Goal: Check status: Check status

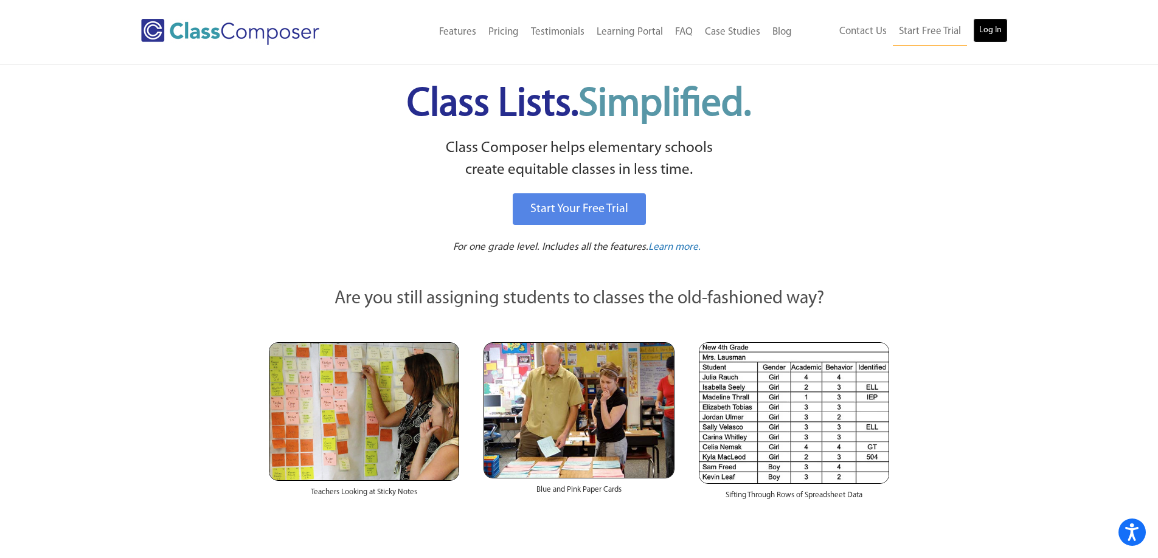
click at [991, 26] on link "Log In" at bounding box center [990, 30] width 35 height 24
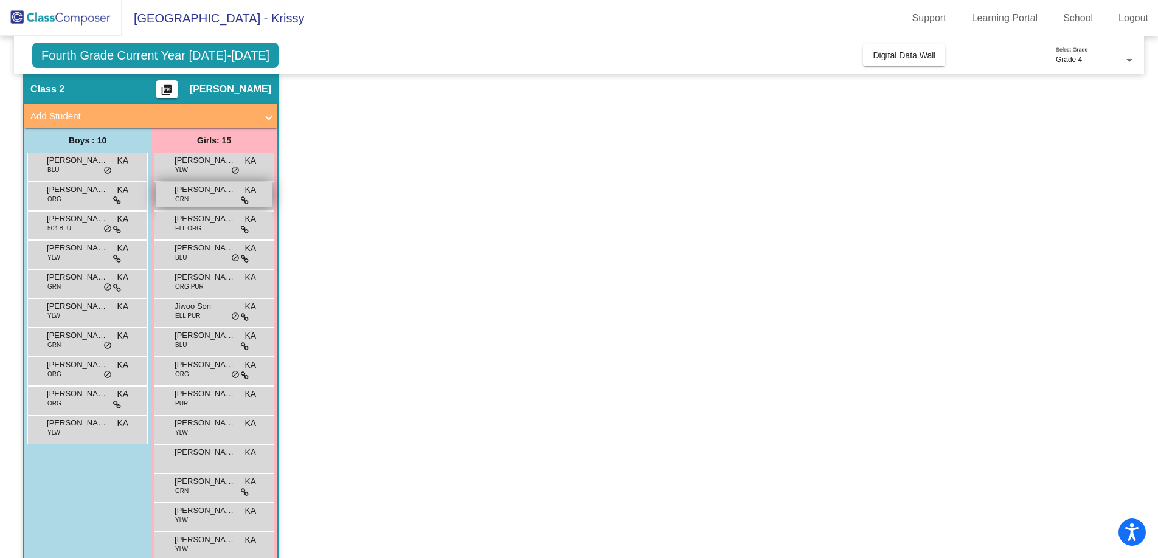
scroll to position [94, 0]
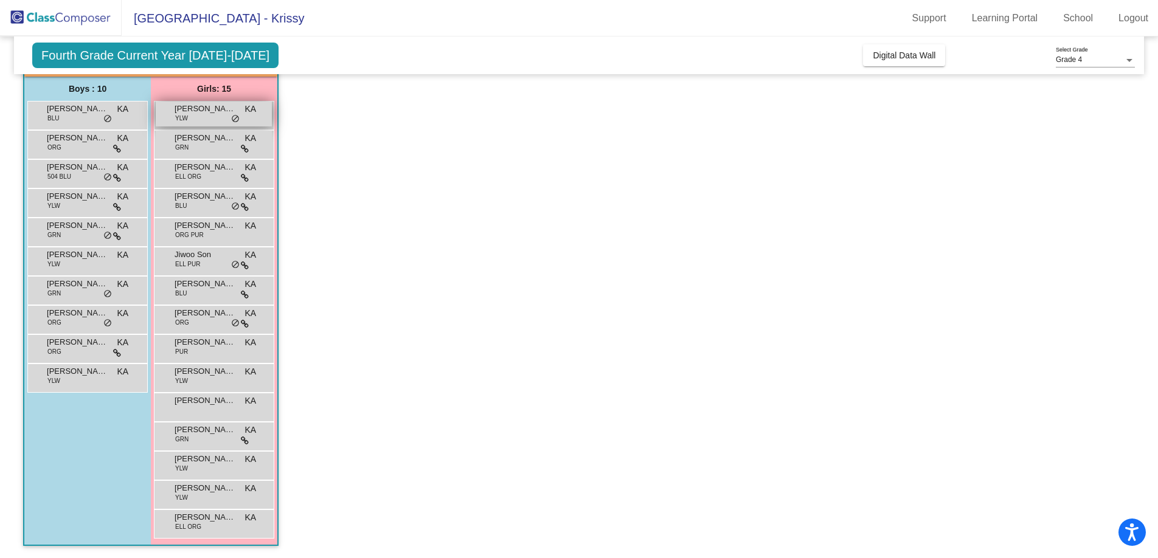
click at [221, 115] on div "[PERSON_NAME] YLW KA lock do_not_disturb_alt" at bounding box center [214, 114] width 116 height 25
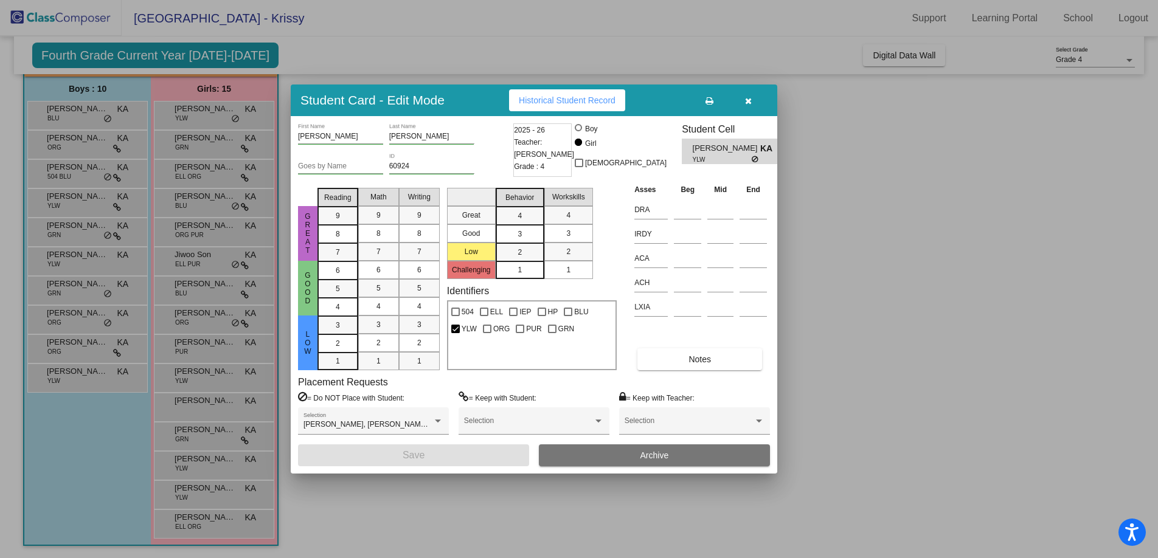
click at [569, 103] on span "Historical Student Record" at bounding box center [567, 100] width 97 height 10
click at [751, 105] on button "button" at bounding box center [747, 100] width 39 height 22
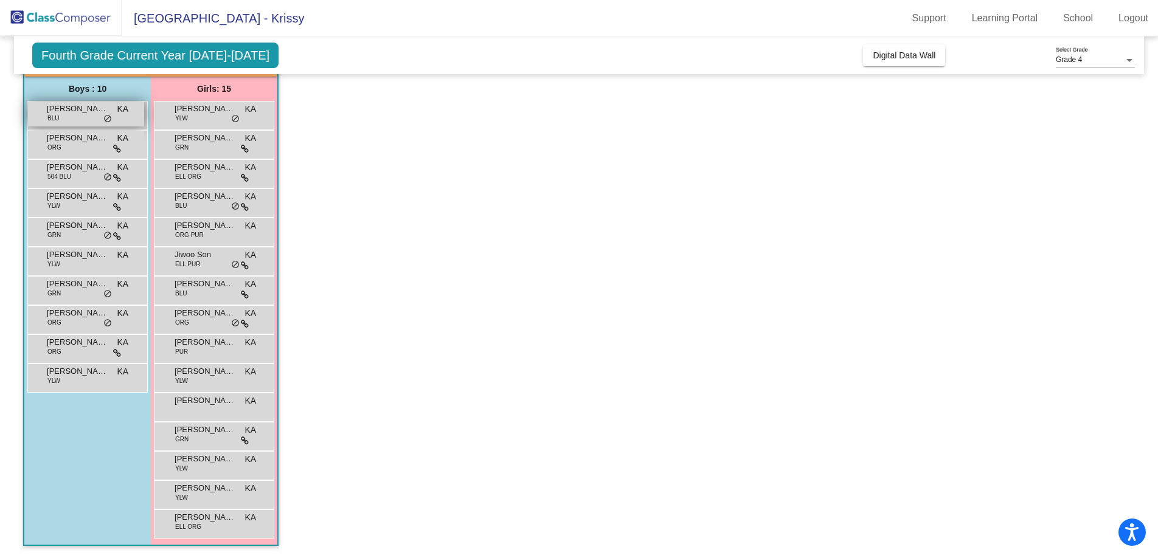
click at [59, 111] on span "Brandon Shih" at bounding box center [77, 109] width 61 height 12
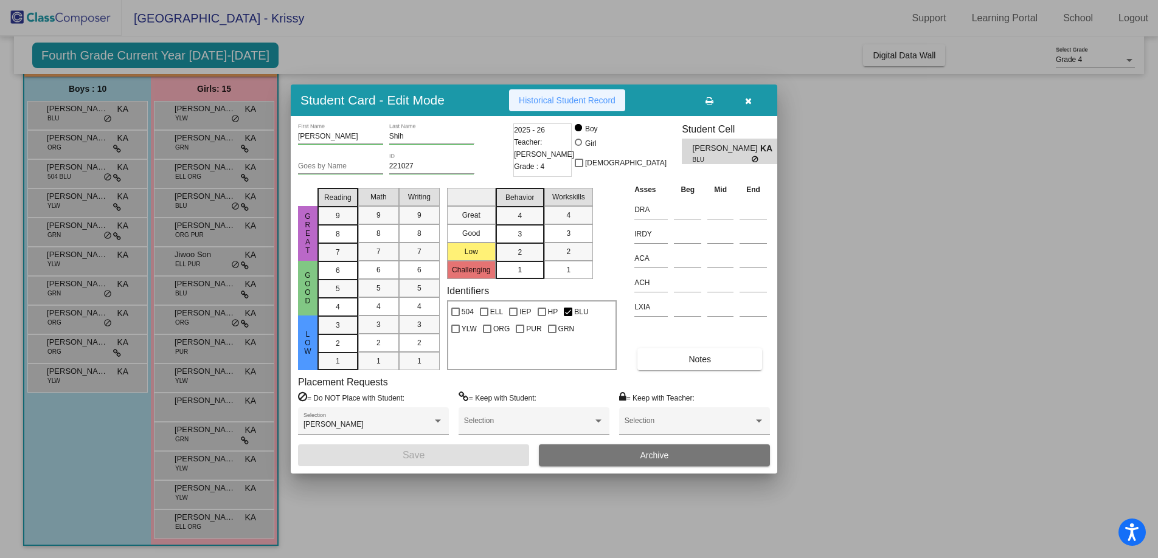
click at [573, 103] on span "Historical Student Record" at bounding box center [567, 100] width 97 height 10
click at [66, 146] on div at bounding box center [579, 279] width 1158 height 558
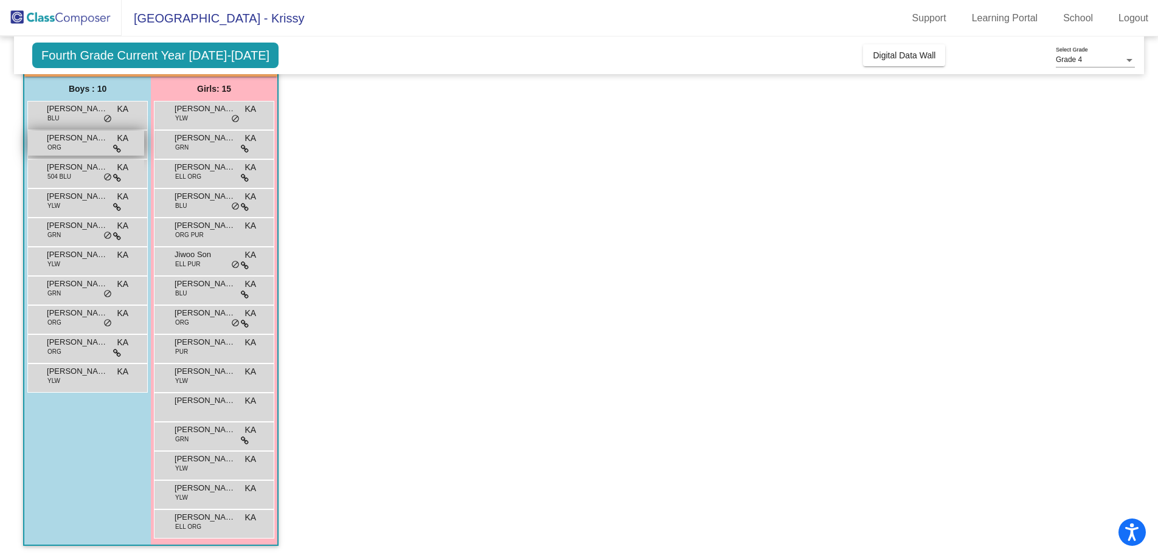
click at [63, 146] on div "Caleb Leong ORG KA lock do_not_disturb_alt" at bounding box center [86, 143] width 116 height 25
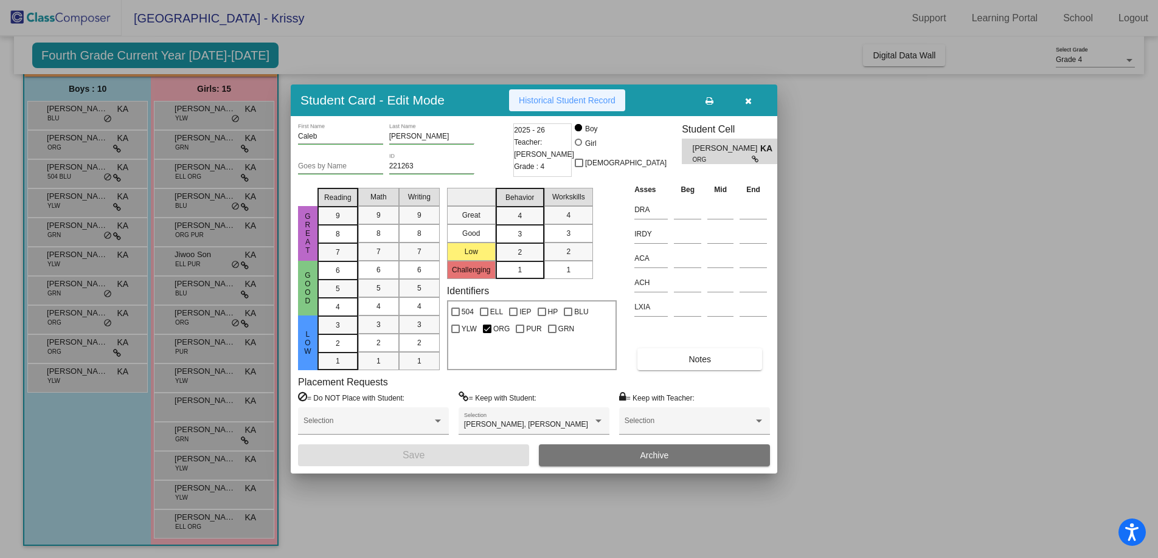
click at [575, 103] on span "Historical Student Record" at bounding box center [567, 100] width 97 height 10
click at [83, 170] on div at bounding box center [579, 279] width 1158 height 558
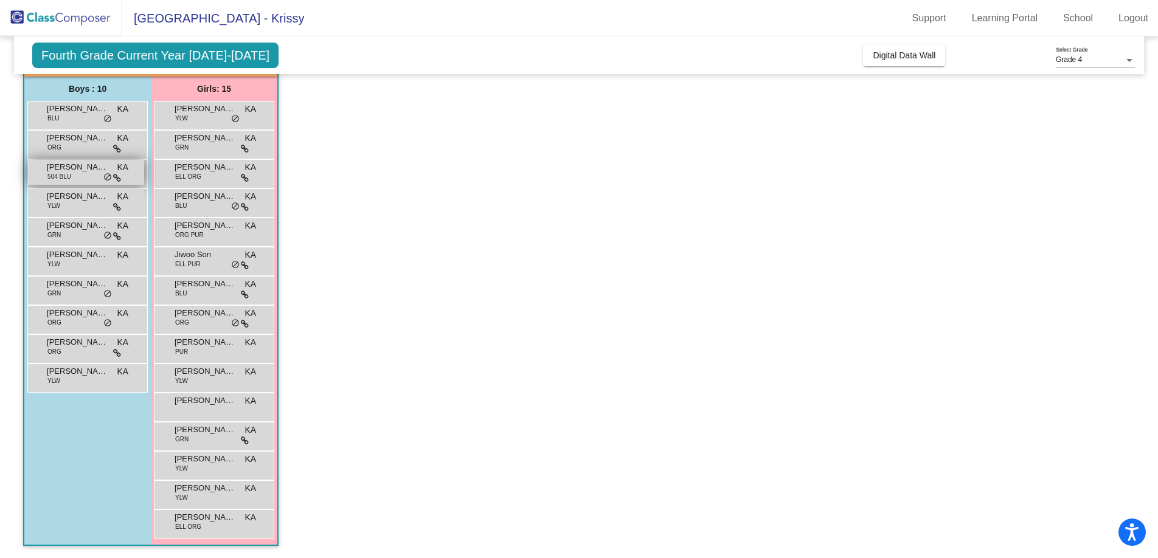
click at [72, 173] on span "Conner Kline" at bounding box center [77, 167] width 61 height 12
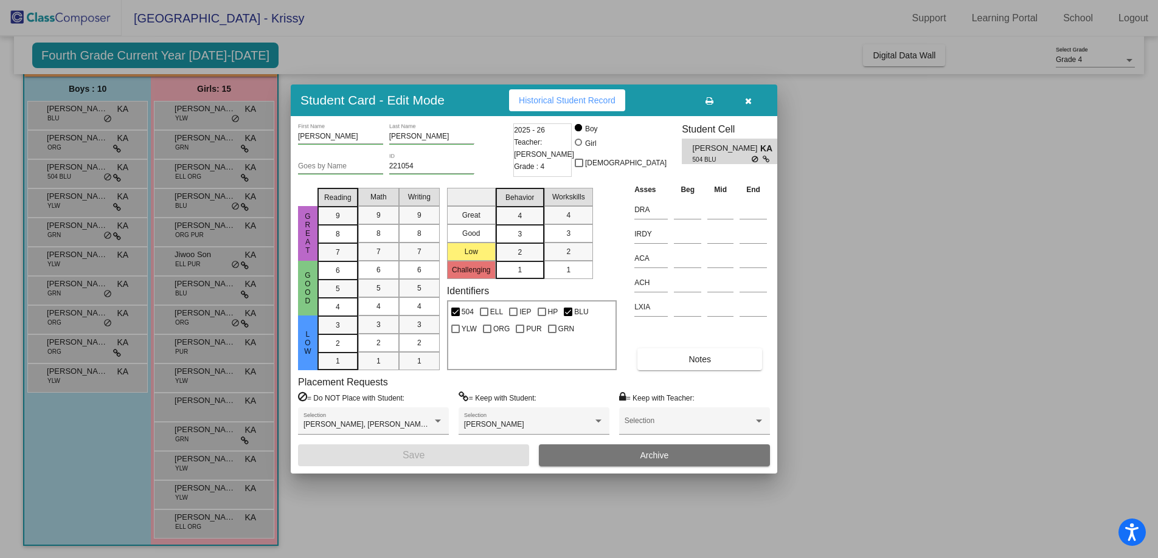
click at [595, 105] on button "Historical Student Record" at bounding box center [567, 100] width 116 height 22
click at [105, 111] on div at bounding box center [579, 279] width 1158 height 558
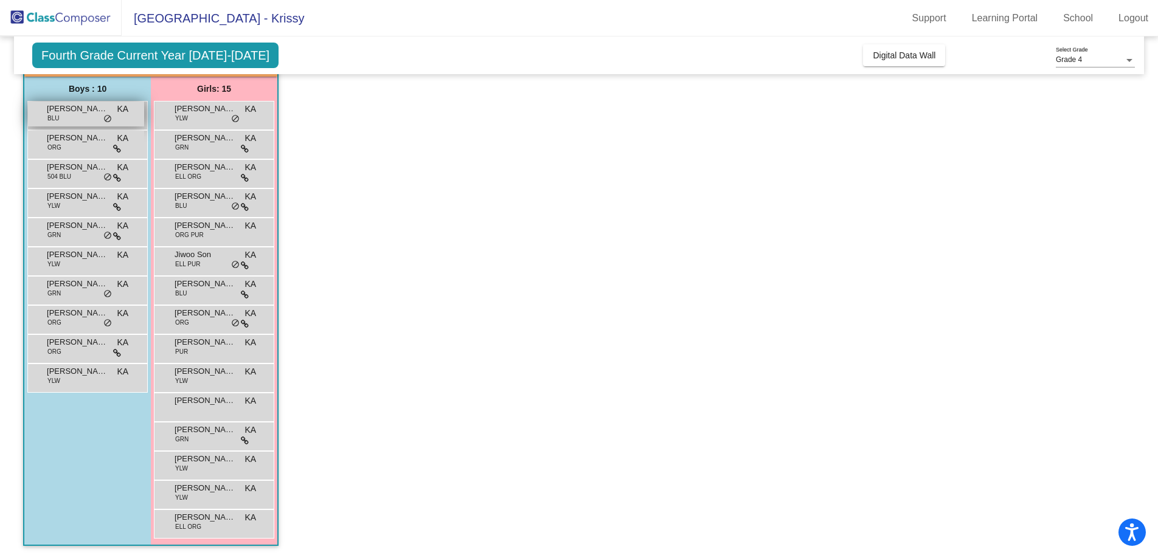
click at [99, 111] on span "Brandon Shih" at bounding box center [77, 109] width 61 height 12
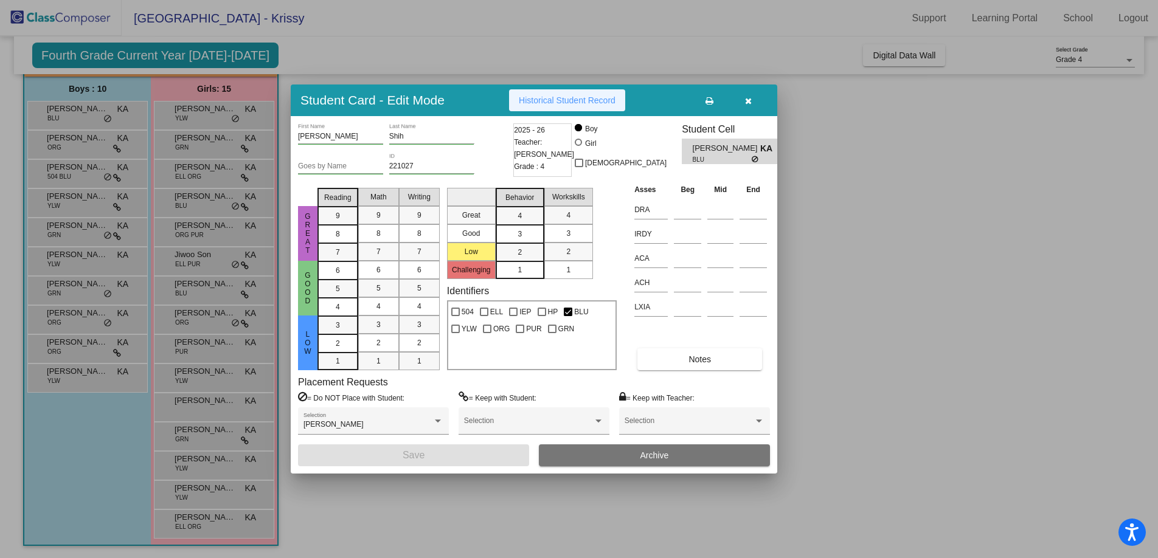
click at [606, 102] on span "Historical Student Record" at bounding box center [567, 100] width 97 height 10
click at [95, 176] on div at bounding box center [579, 279] width 1158 height 558
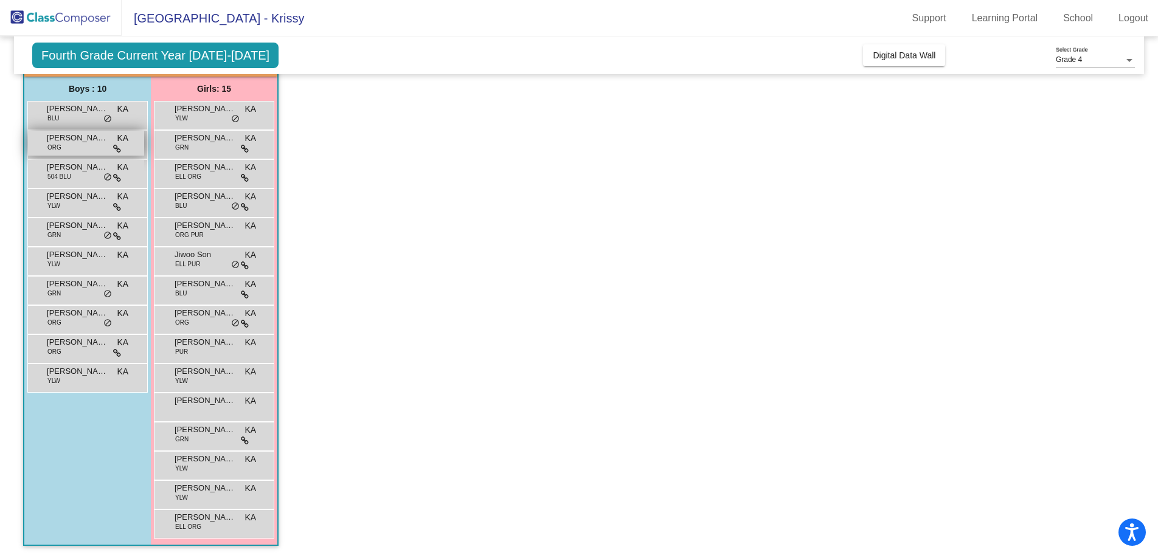
click at [96, 154] on div "Caleb Leong ORG KA lock do_not_disturb_alt" at bounding box center [86, 143] width 116 height 25
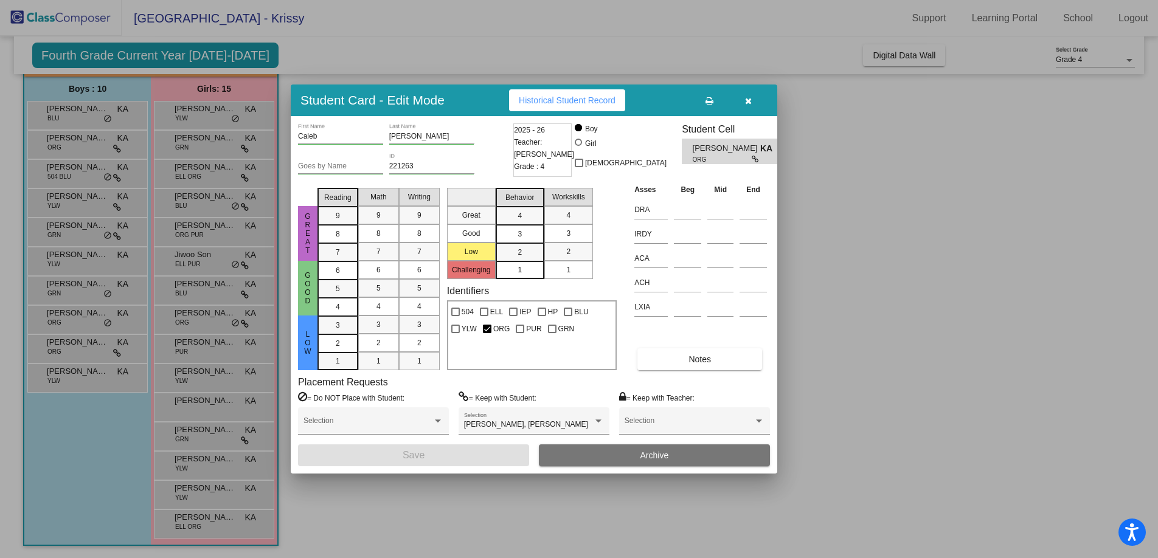
click at [583, 98] on span "Historical Student Record" at bounding box center [567, 100] width 97 height 10
click at [84, 205] on div at bounding box center [579, 279] width 1158 height 558
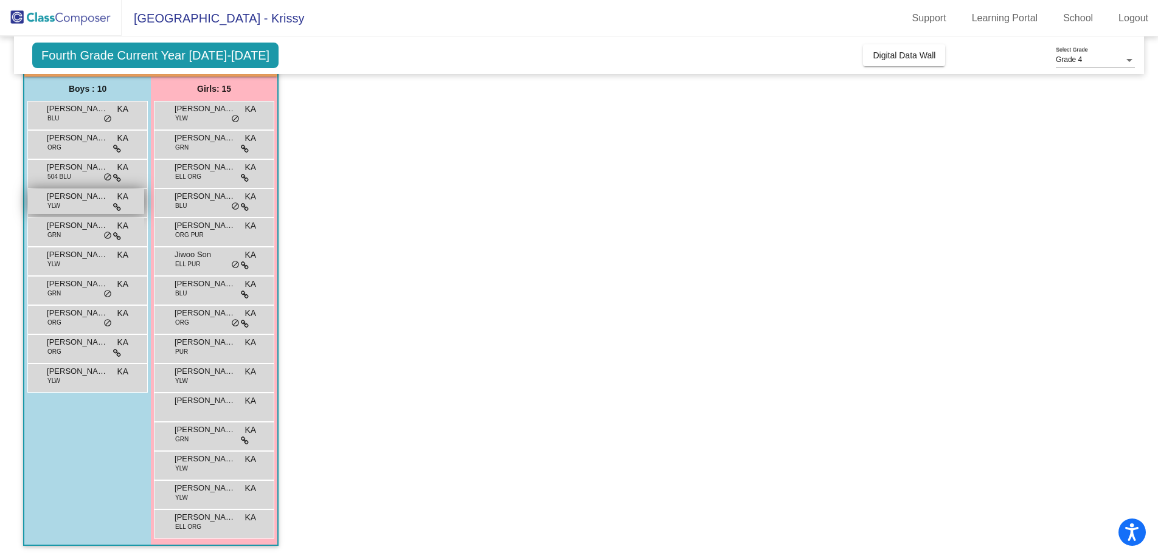
click at [83, 202] on span "Dalton Brady" at bounding box center [77, 196] width 61 height 12
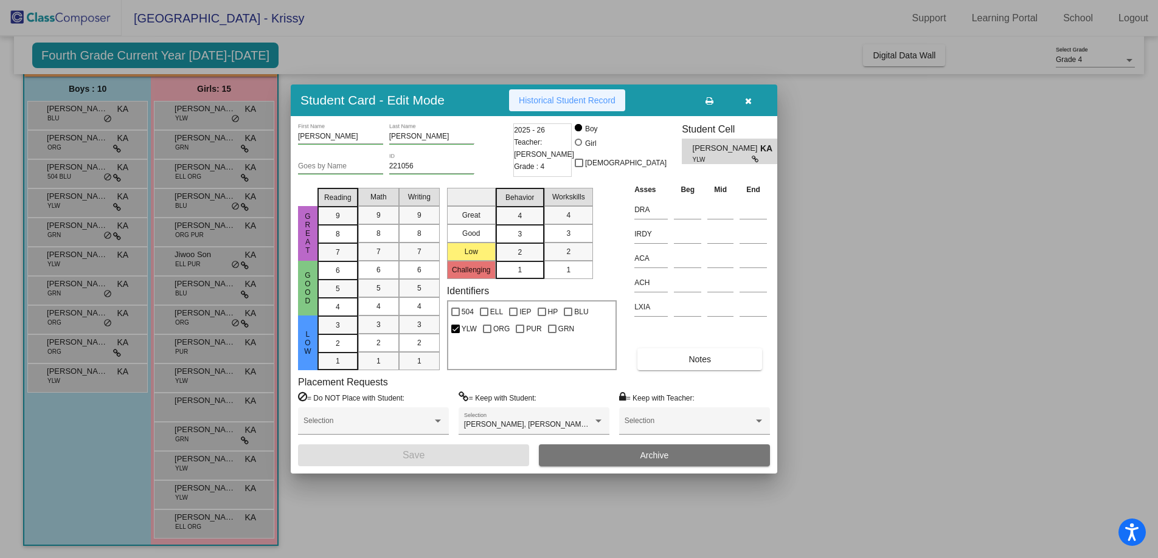
click at [572, 102] on span "Historical Student Record" at bounding box center [567, 100] width 97 height 10
click at [86, 230] on div at bounding box center [579, 279] width 1158 height 558
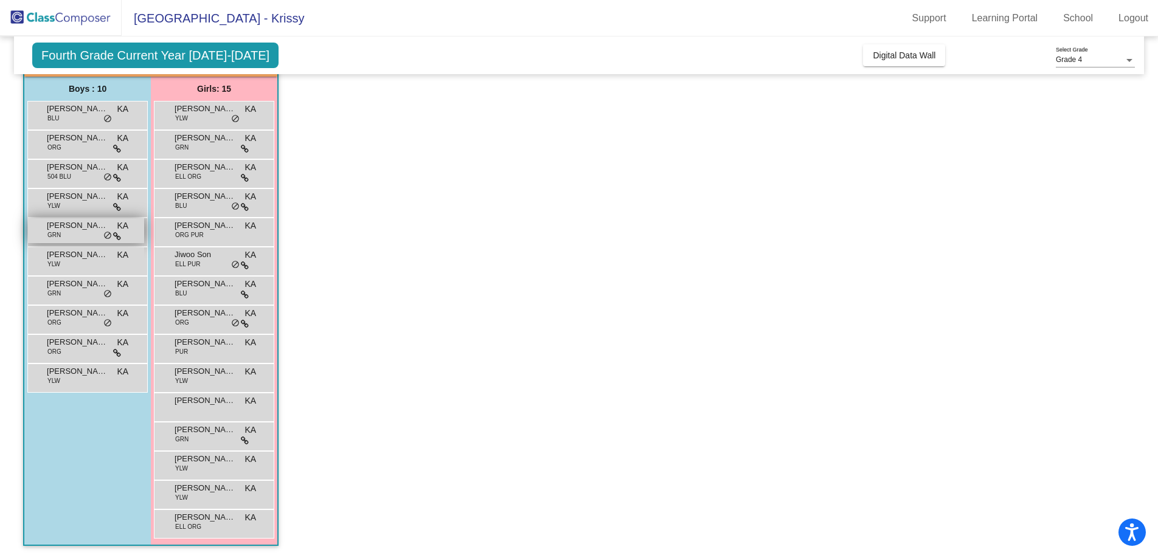
click at [86, 230] on span "Ekan Vishak" at bounding box center [77, 226] width 61 height 12
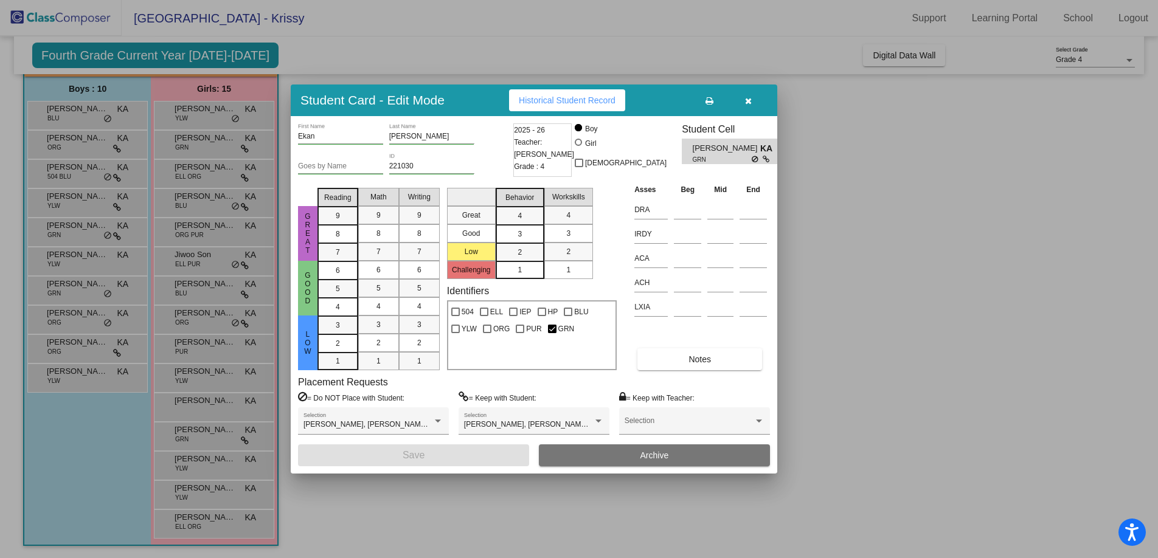
click at [567, 102] on span "Historical Student Record" at bounding box center [567, 100] width 97 height 10
click at [89, 261] on div at bounding box center [579, 279] width 1158 height 558
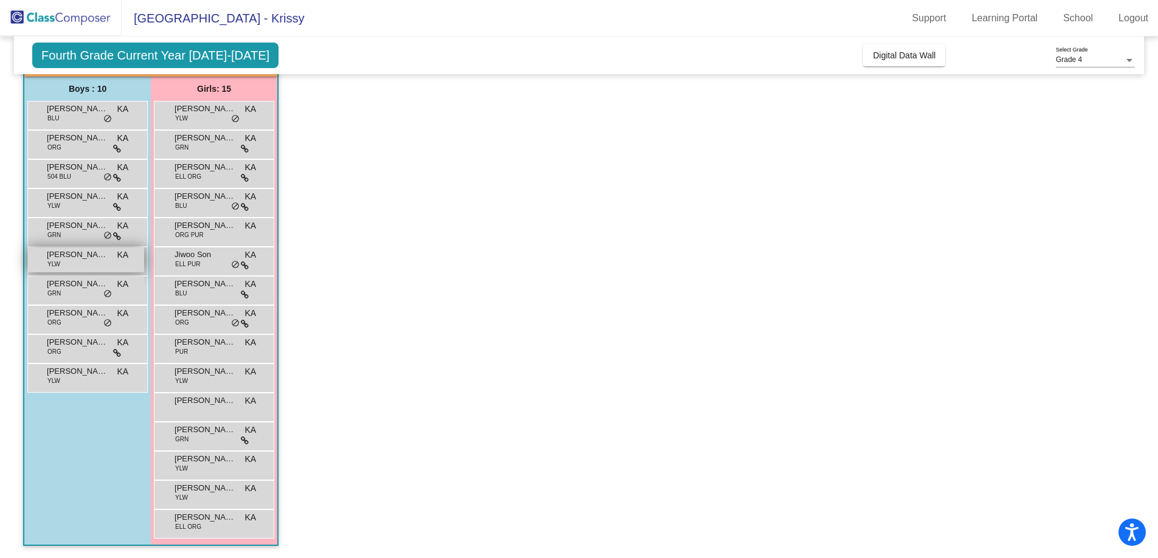
click at [88, 261] on div "Johannes De Leeuw YLW KA lock do_not_disturb_alt" at bounding box center [86, 259] width 116 height 25
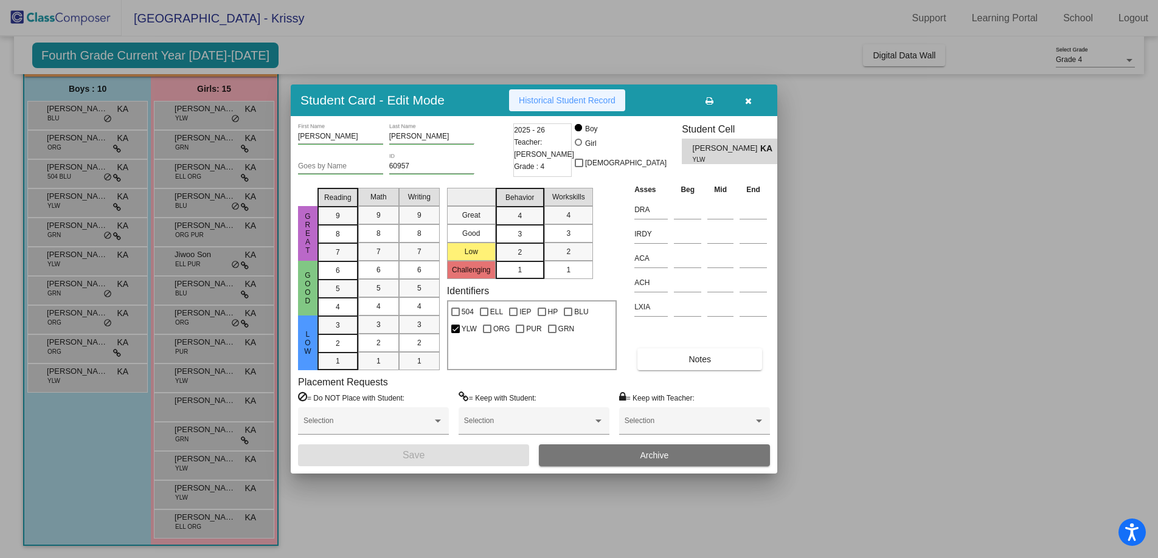
click at [567, 100] on span "Historical Student Record" at bounding box center [567, 100] width 97 height 10
click at [80, 288] on div at bounding box center [579, 279] width 1158 height 558
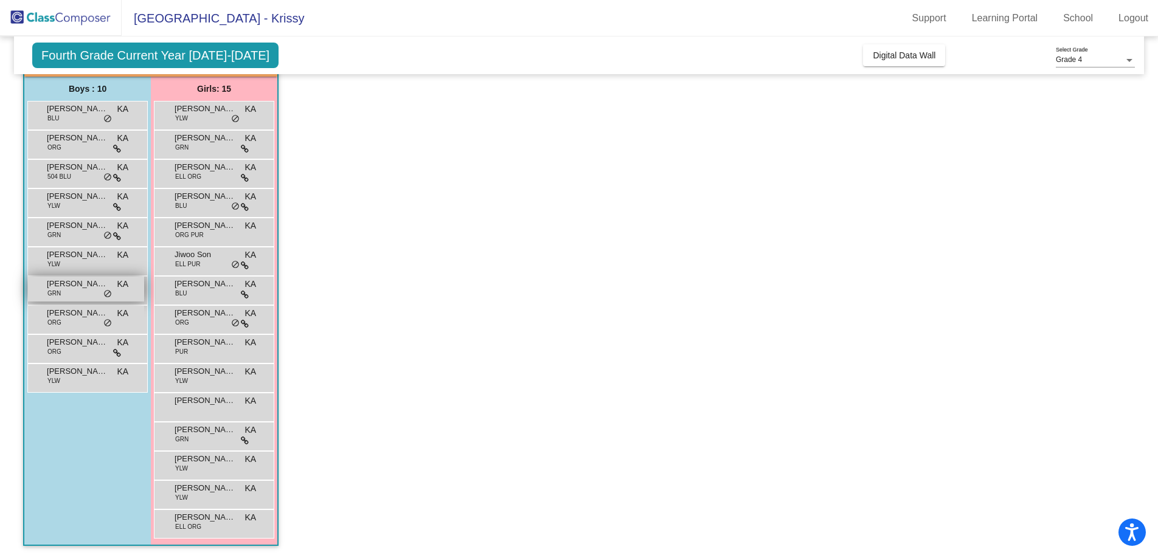
click at [79, 288] on span "Marcellus Chavez Lopez Orukpe" at bounding box center [77, 284] width 61 height 12
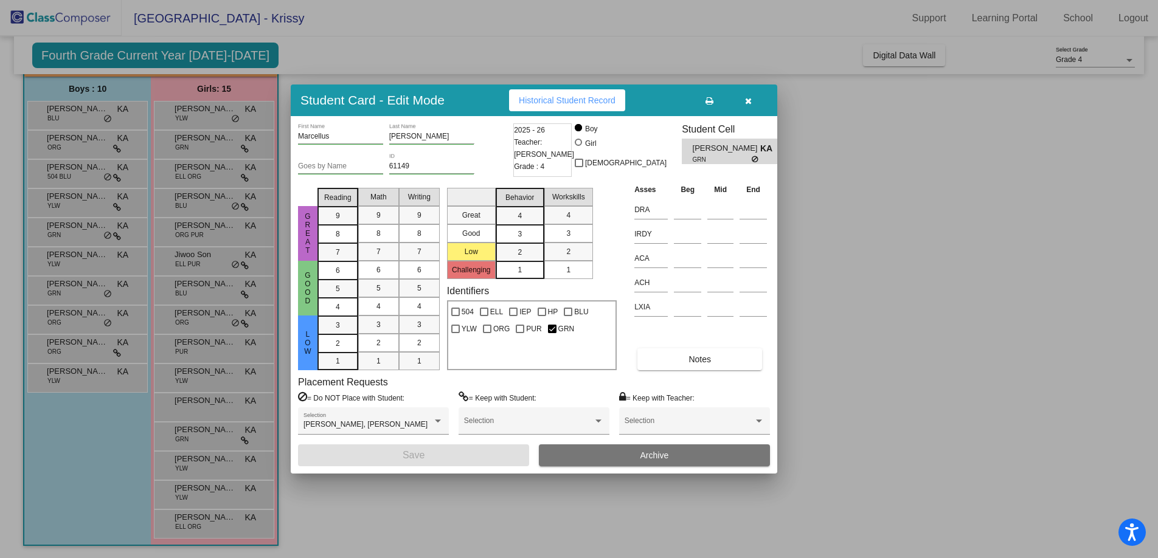
click at [597, 101] on span "Historical Student Record" at bounding box center [567, 100] width 97 height 10
click at [92, 318] on div at bounding box center [579, 279] width 1158 height 558
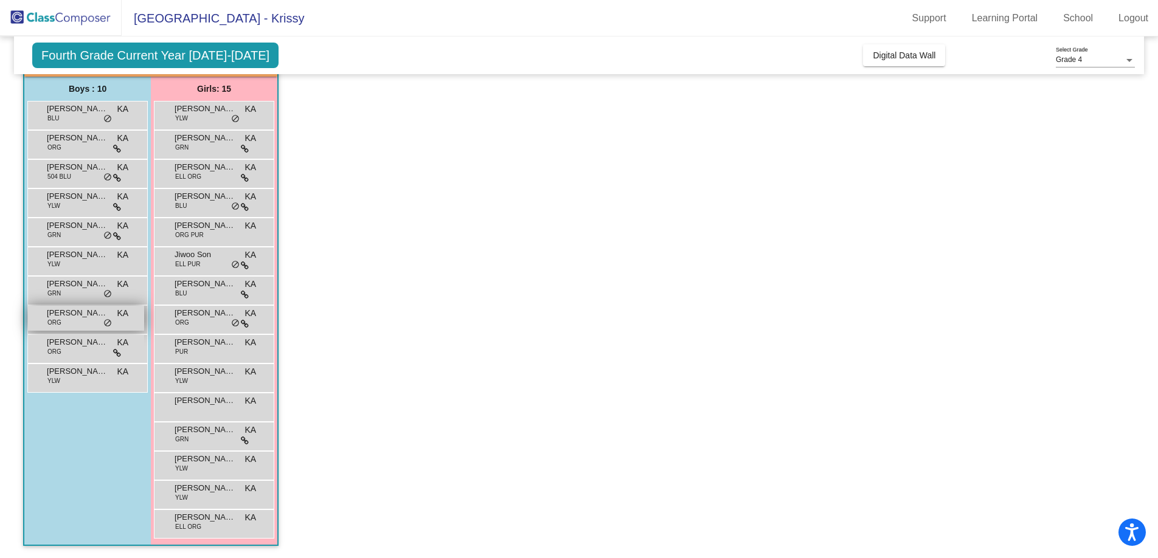
click at [92, 317] on span "Mitchell Schroeder" at bounding box center [77, 313] width 61 height 12
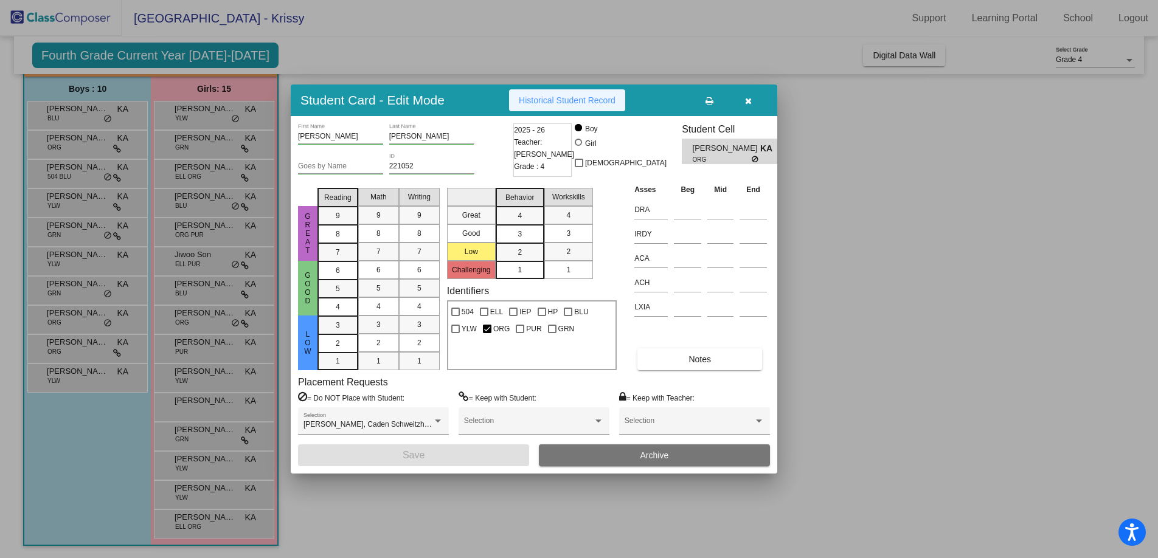
click at [565, 103] on span "Historical Student Record" at bounding box center [567, 100] width 97 height 10
click at [89, 344] on div at bounding box center [579, 279] width 1158 height 558
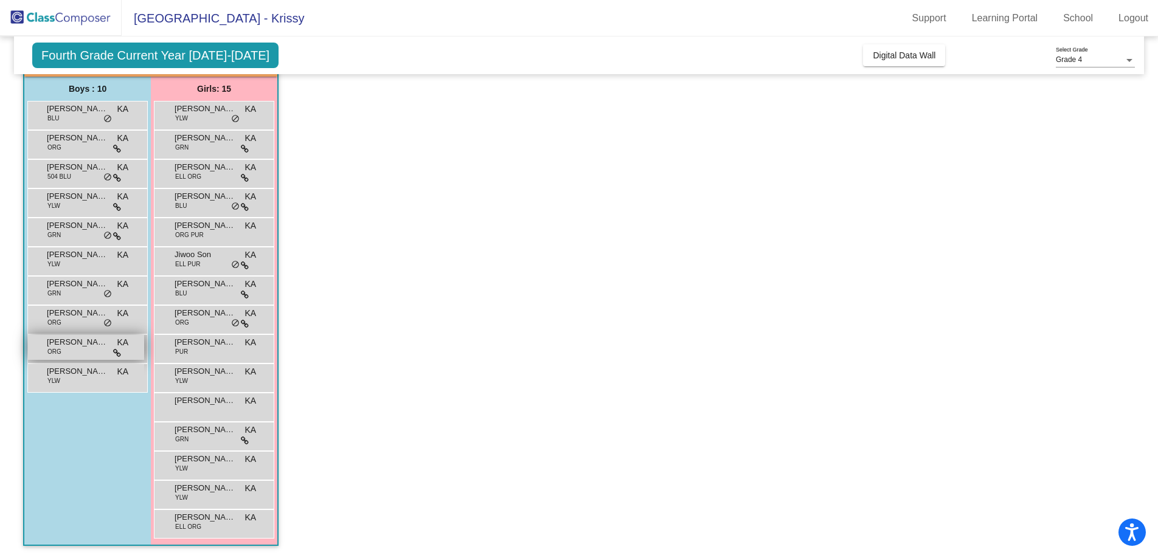
click at [89, 344] on span "Ricardo Rasura" at bounding box center [77, 342] width 61 height 12
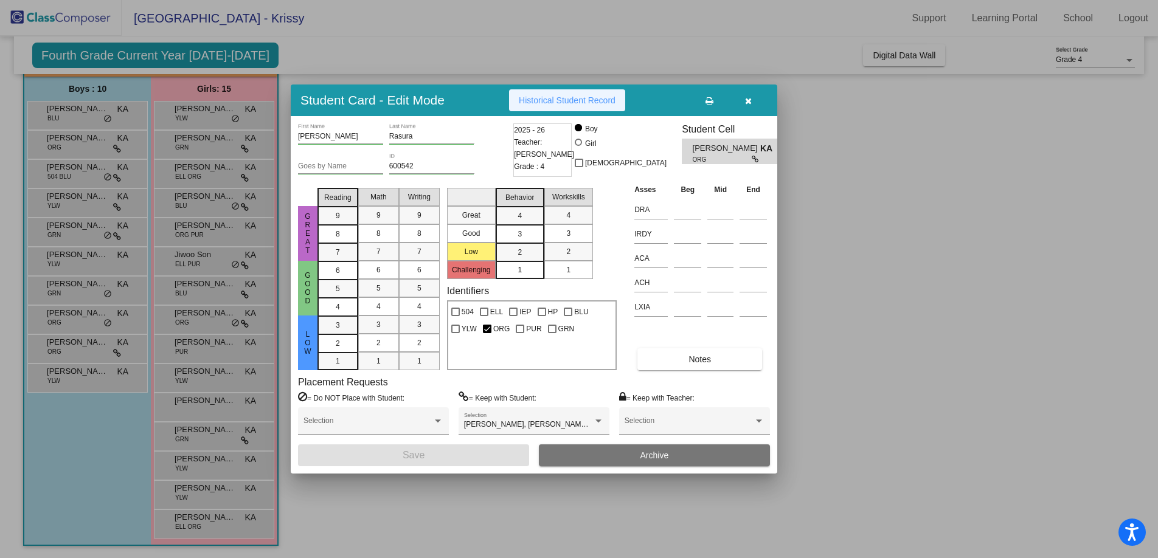
click at [595, 102] on span "Historical Student Record" at bounding box center [567, 100] width 97 height 10
click at [22, 355] on div at bounding box center [579, 279] width 1158 height 558
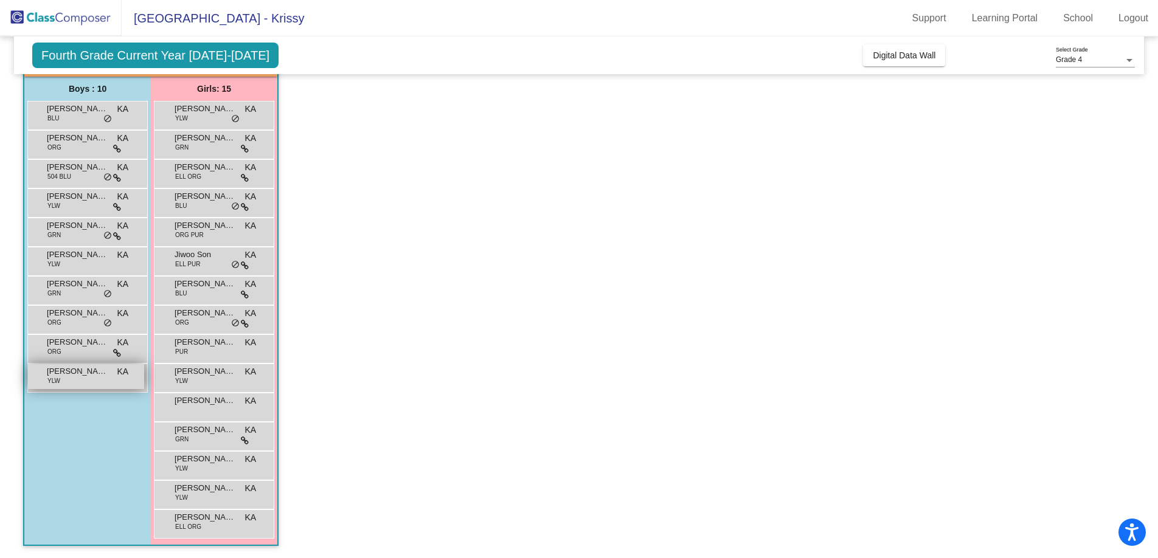
click at [82, 375] on span "Vincent Phan" at bounding box center [77, 371] width 61 height 12
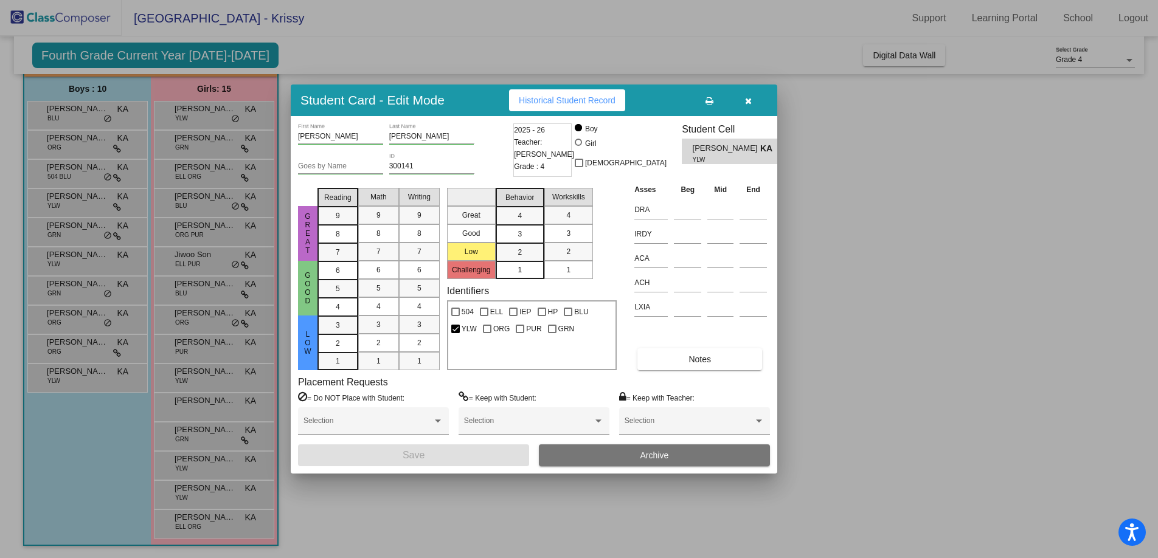
click at [588, 97] on span "Historical Student Record" at bounding box center [567, 100] width 97 height 10
click at [747, 99] on icon "button" at bounding box center [748, 101] width 7 height 9
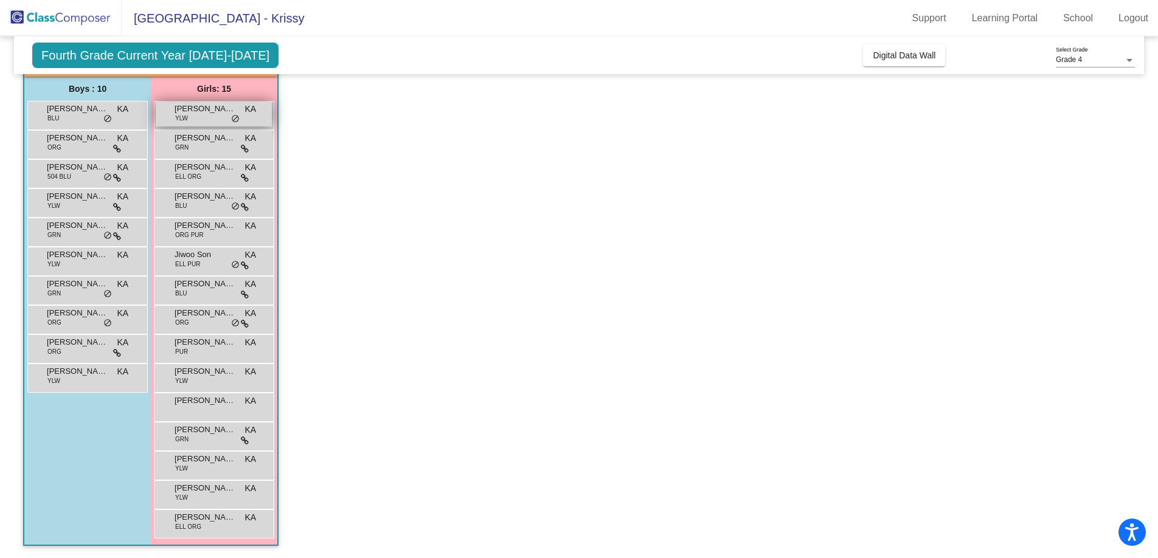
click at [236, 114] on span "do_not_disturb_alt" at bounding box center [235, 119] width 9 height 10
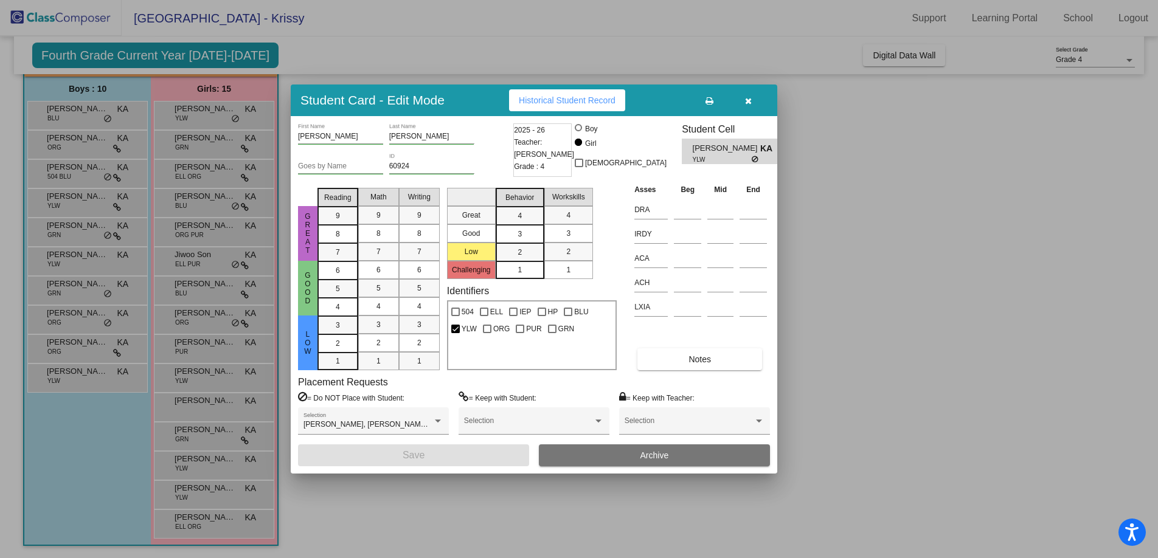
click at [568, 105] on button "Historical Student Record" at bounding box center [567, 100] width 116 height 22
click at [216, 142] on div at bounding box center [579, 279] width 1158 height 558
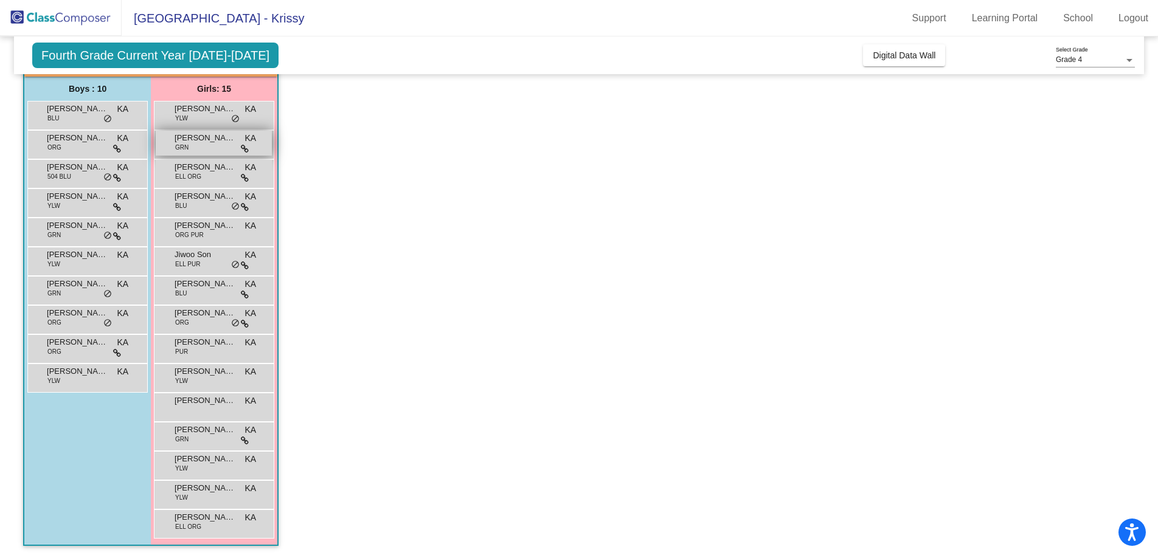
click at [216, 142] on span "Alexis Narwal" at bounding box center [205, 138] width 61 height 12
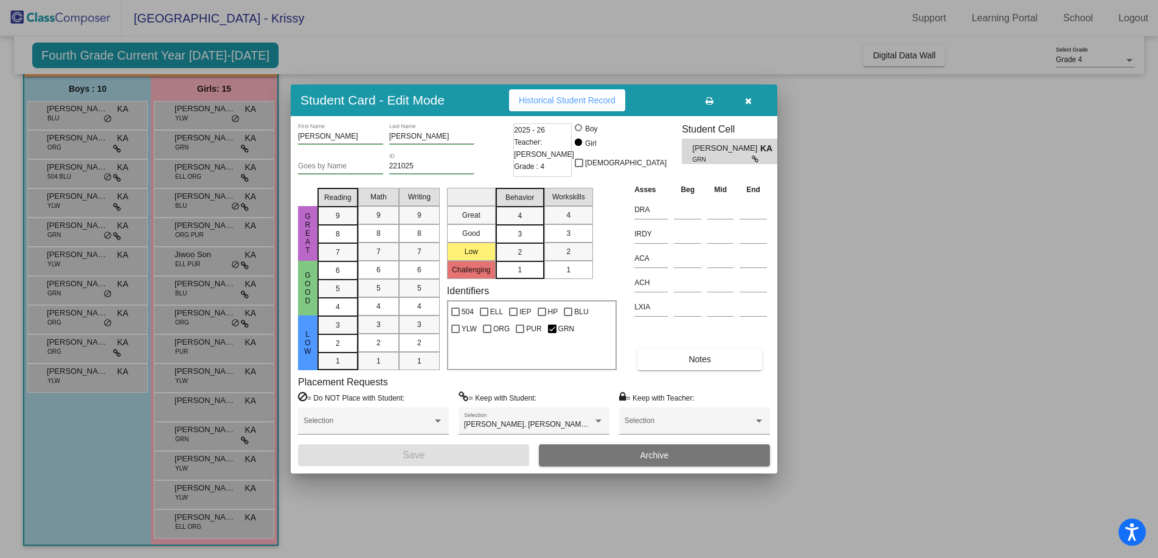
click at [612, 100] on span "Historical Student Record" at bounding box center [567, 100] width 97 height 10
click at [201, 171] on div at bounding box center [579, 279] width 1158 height 558
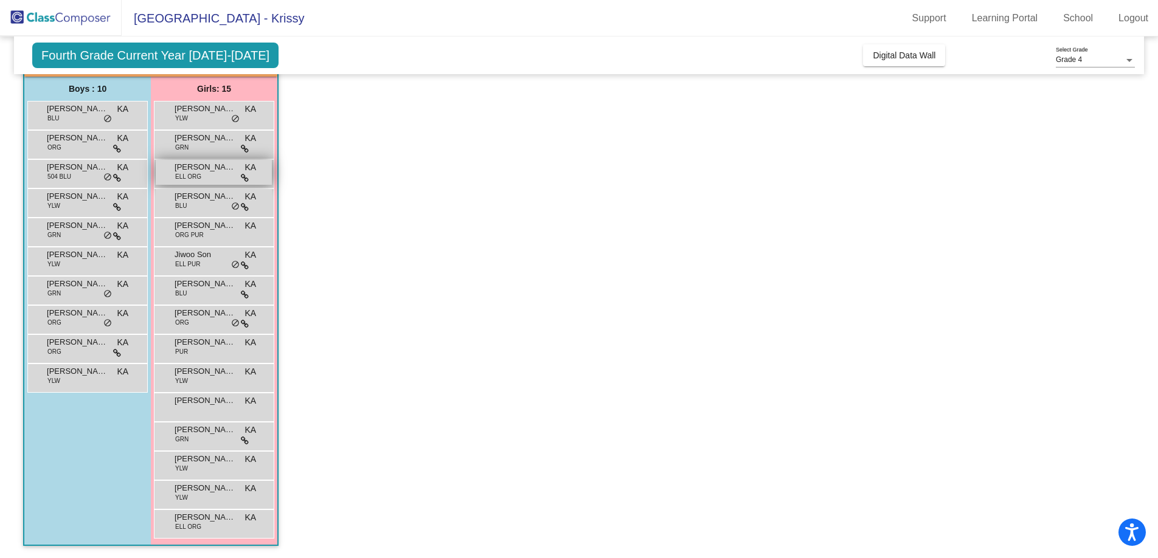
click at [200, 171] on span "Anri Cho" at bounding box center [205, 167] width 61 height 12
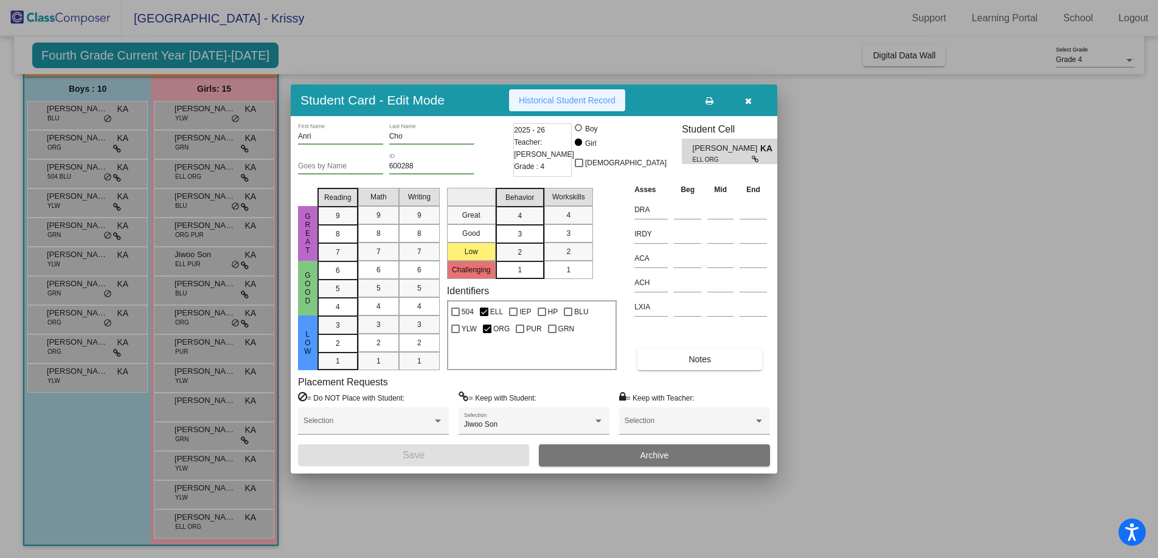
click at [593, 102] on span "Historical Student Record" at bounding box center [567, 100] width 97 height 10
click at [209, 204] on div at bounding box center [579, 279] width 1158 height 558
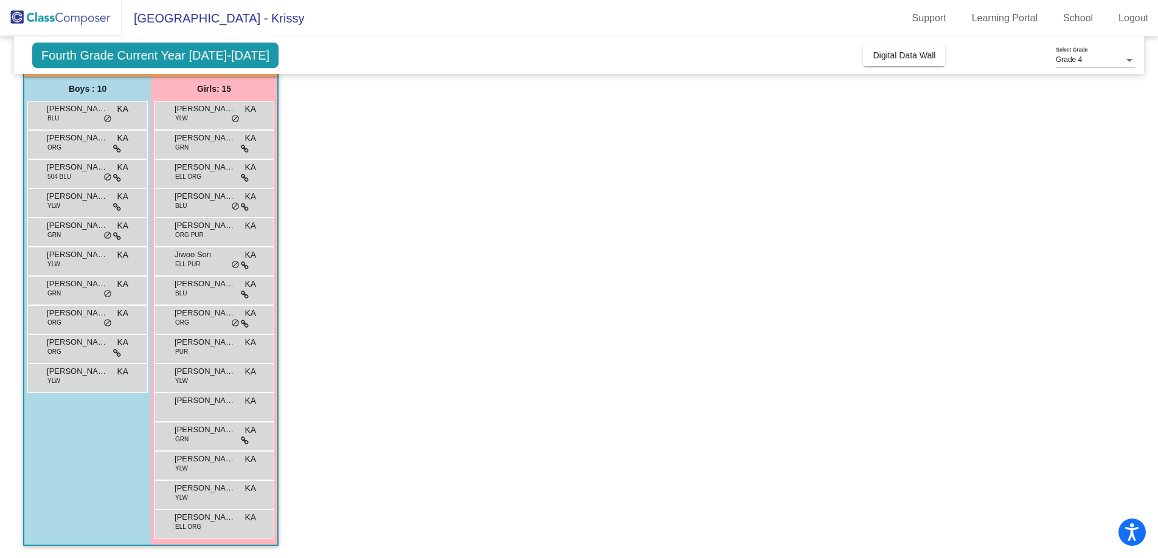
click at [209, 204] on div "Ella Lylyk BLU KA lock do_not_disturb_alt" at bounding box center [214, 201] width 116 height 25
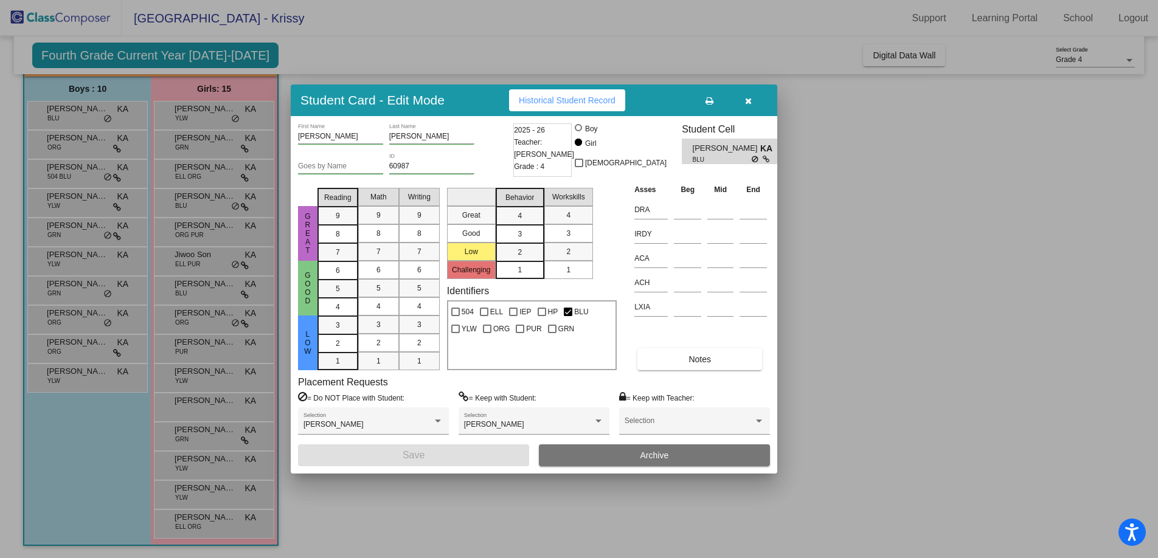
click at [579, 101] on span "Historical Student Record" at bounding box center [567, 100] width 97 height 10
click at [196, 235] on div at bounding box center [579, 279] width 1158 height 558
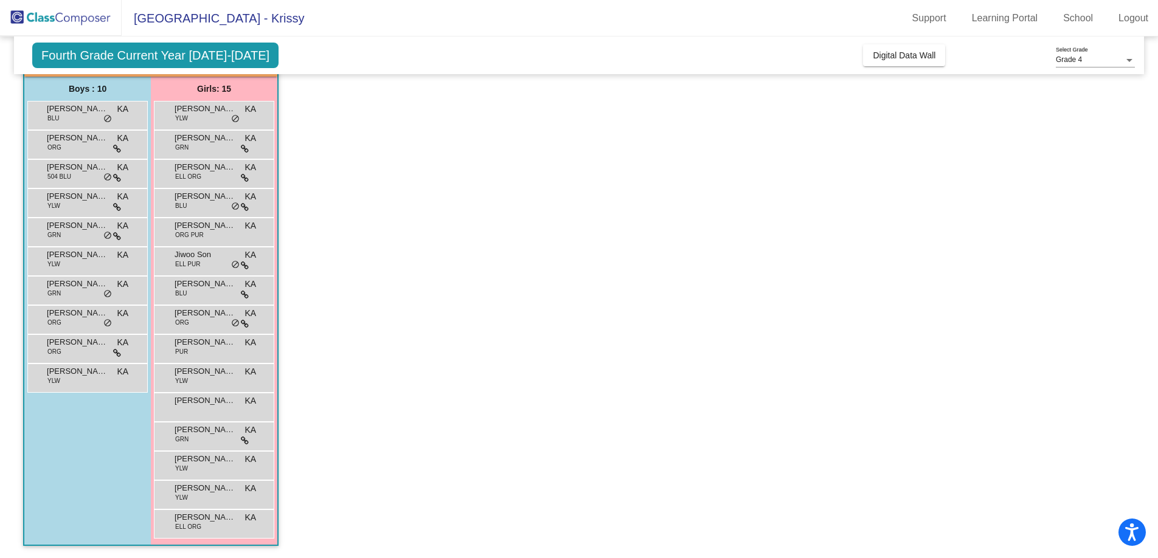
click at [196, 235] on span "ORG PUR" at bounding box center [189, 234] width 29 height 9
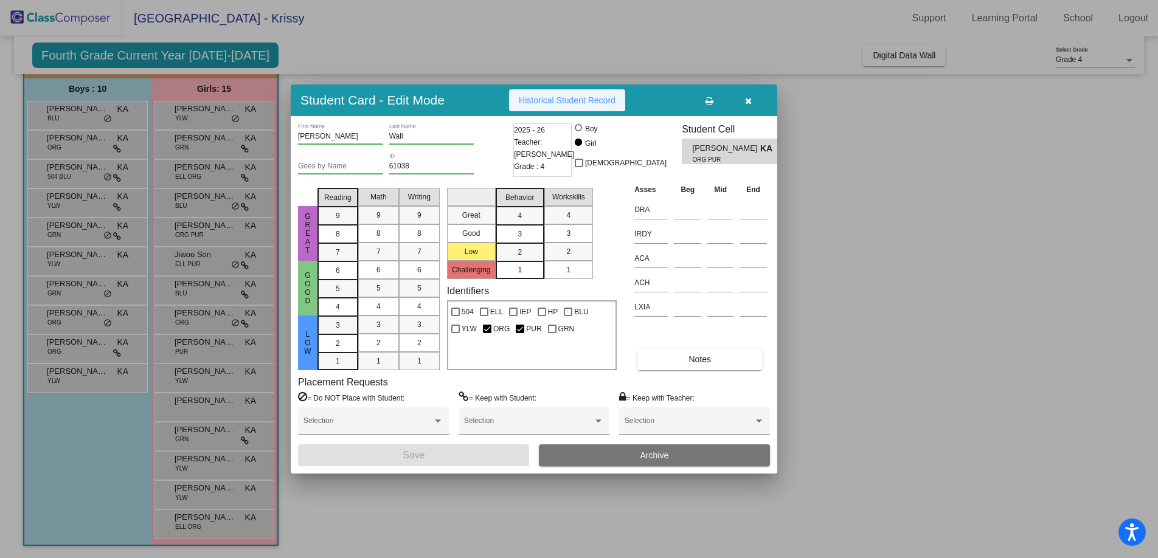
click at [571, 99] on span "Historical Student Record" at bounding box center [567, 100] width 97 height 10
click at [207, 261] on div at bounding box center [579, 279] width 1158 height 558
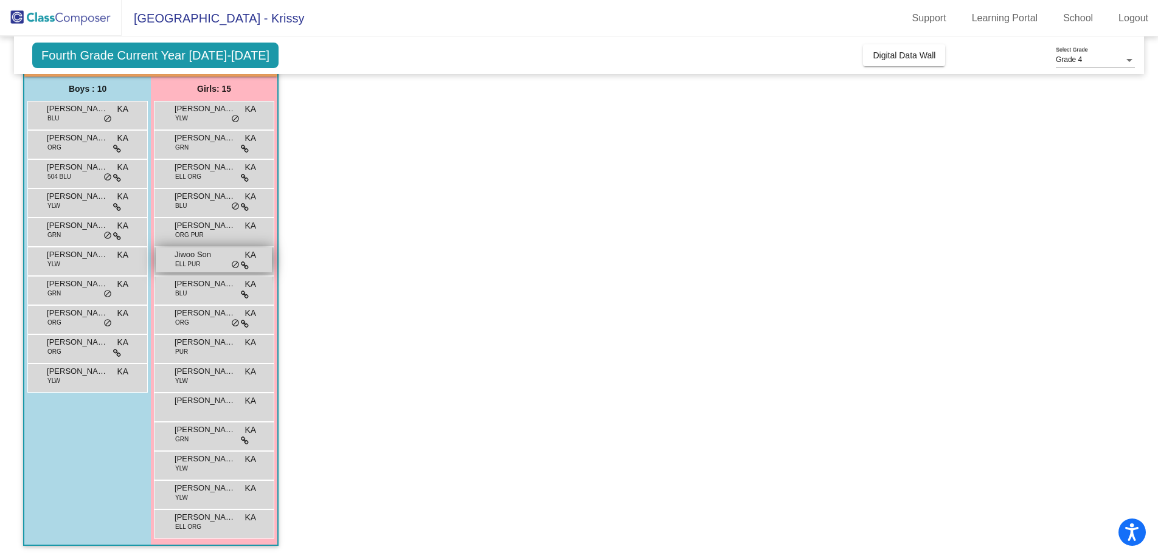
click at [205, 260] on span "Jiwoo Son" at bounding box center [205, 255] width 61 height 12
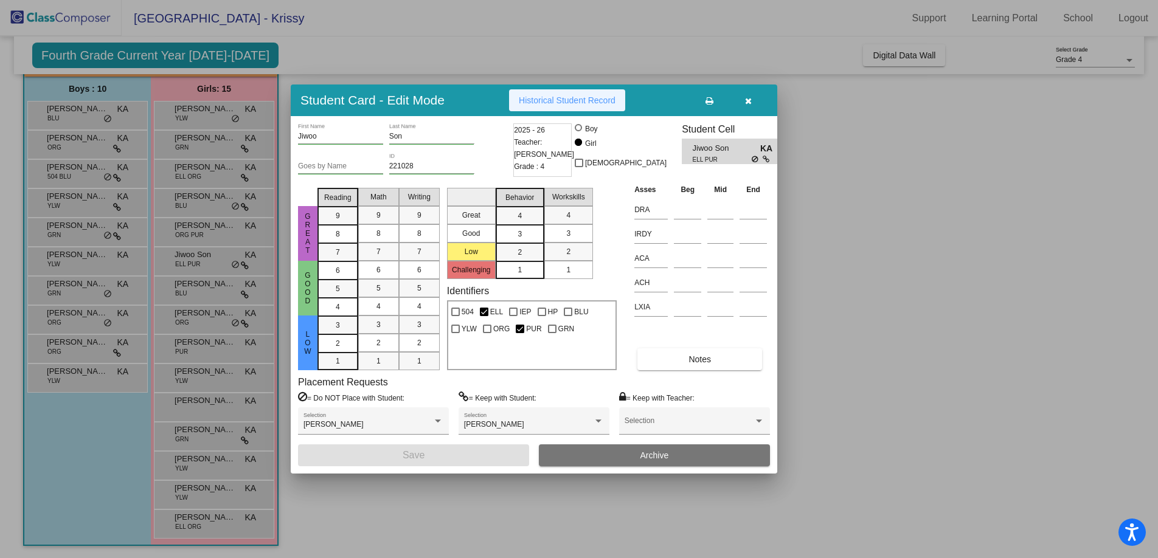
click at [592, 100] on span "Historical Student Record" at bounding box center [567, 100] width 97 height 10
click at [206, 280] on div at bounding box center [579, 279] width 1158 height 558
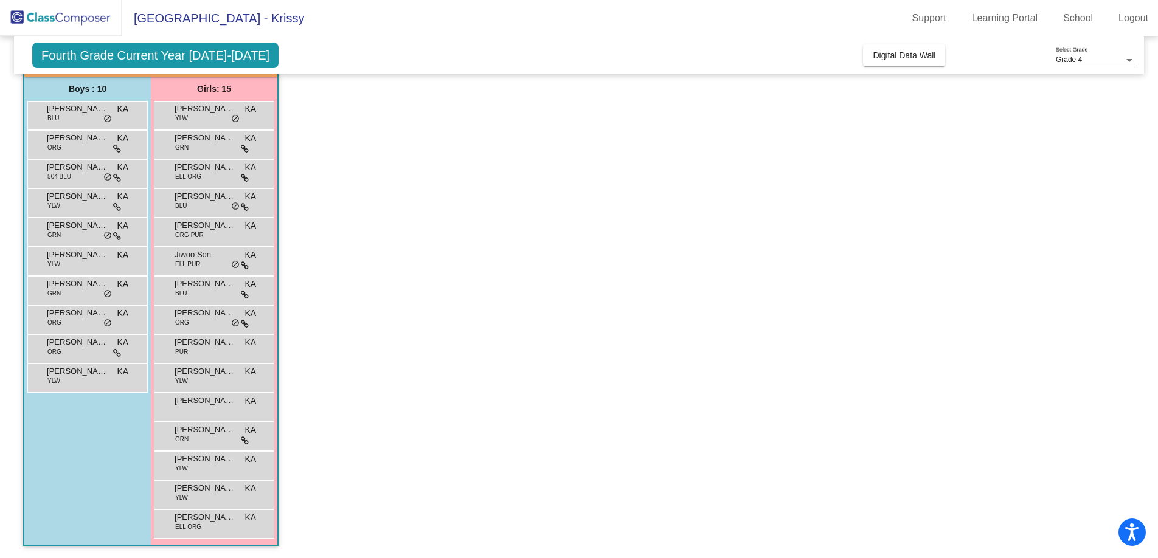
click at [206, 280] on span "Josephine Wagenhoffer" at bounding box center [205, 284] width 61 height 12
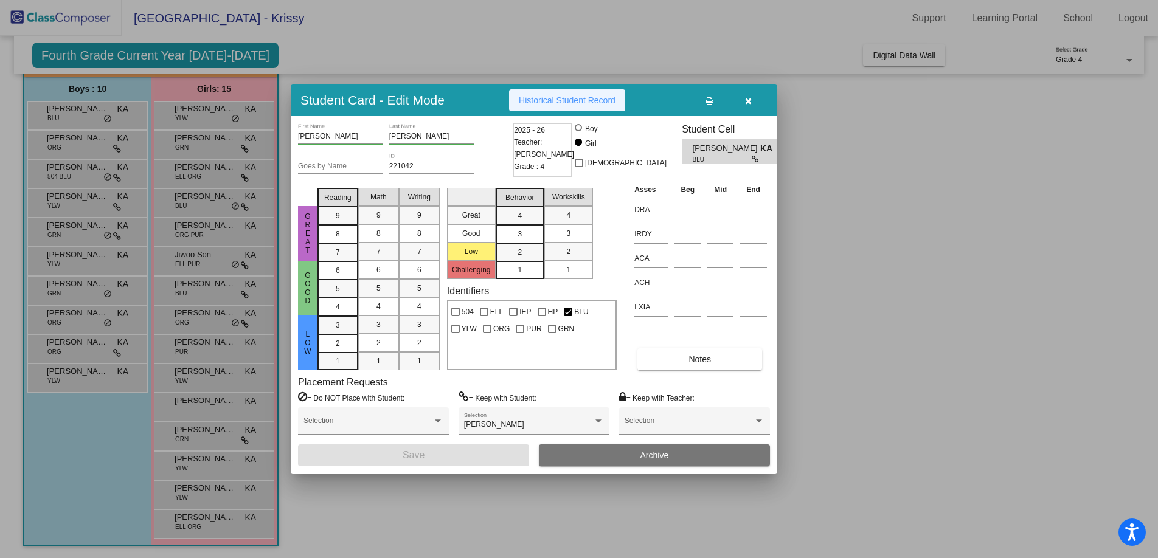
click at [614, 105] on button "Historical Student Record" at bounding box center [567, 100] width 116 height 22
click at [217, 292] on div at bounding box center [579, 279] width 1158 height 558
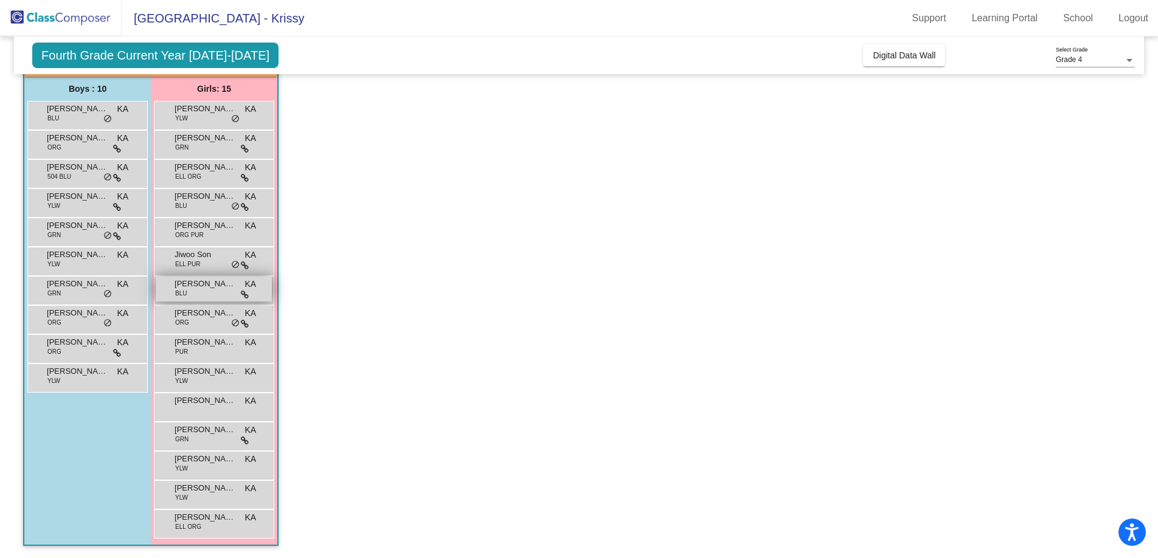
click at [216, 292] on div "Josephine Wagenhoffer BLU KA lock do_not_disturb_alt" at bounding box center [214, 289] width 116 height 25
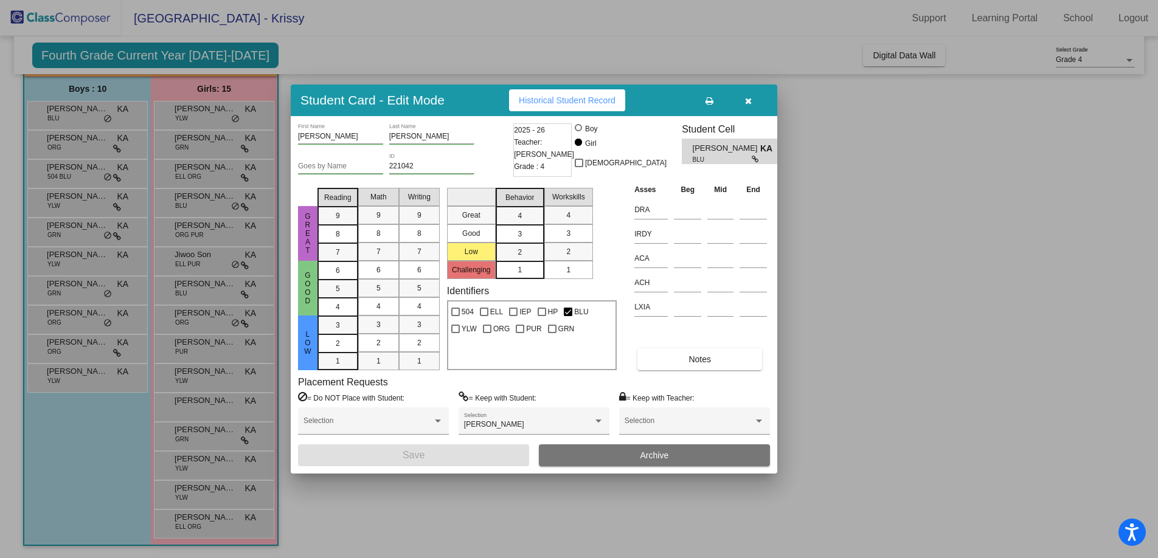
click at [586, 100] on span "Historical Student Record" at bounding box center [567, 100] width 97 height 10
click at [212, 315] on div at bounding box center [579, 279] width 1158 height 558
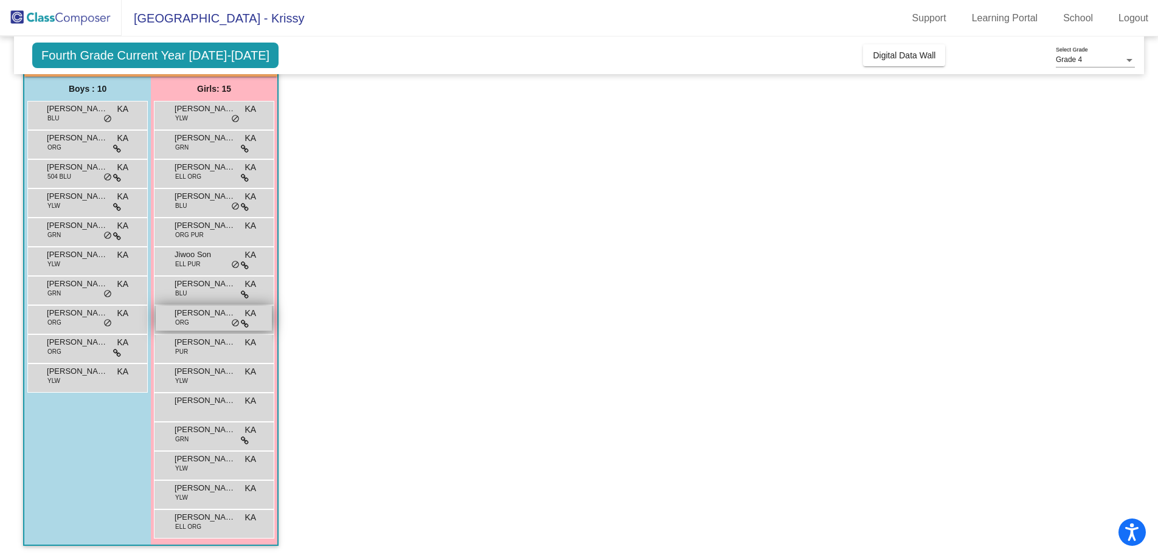
click at [212, 315] on span "Katrina Aevermann" at bounding box center [205, 313] width 61 height 12
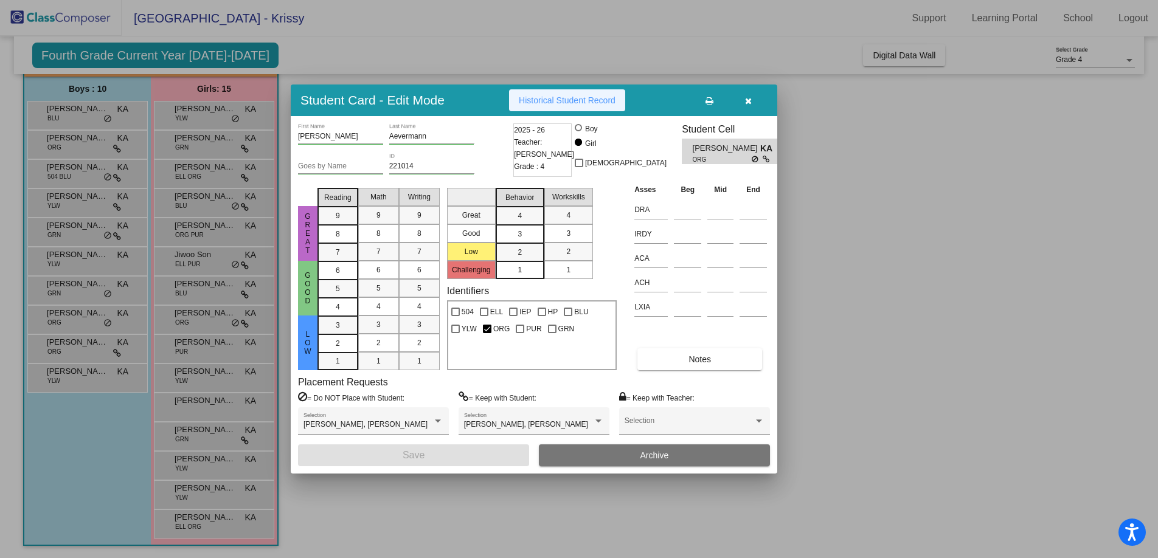
click at [600, 95] on span "Historical Student Record" at bounding box center [567, 100] width 97 height 10
click at [209, 347] on div at bounding box center [579, 279] width 1158 height 558
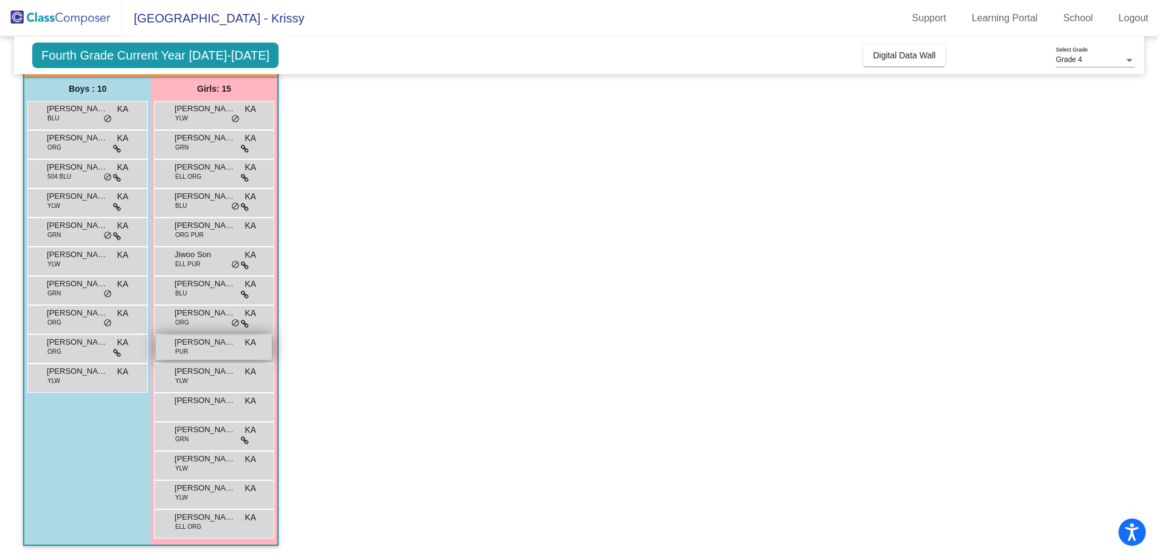
click at [208, 347] on span "Kira Schwarz" at bounding box center [205, 342] width 61 height 12
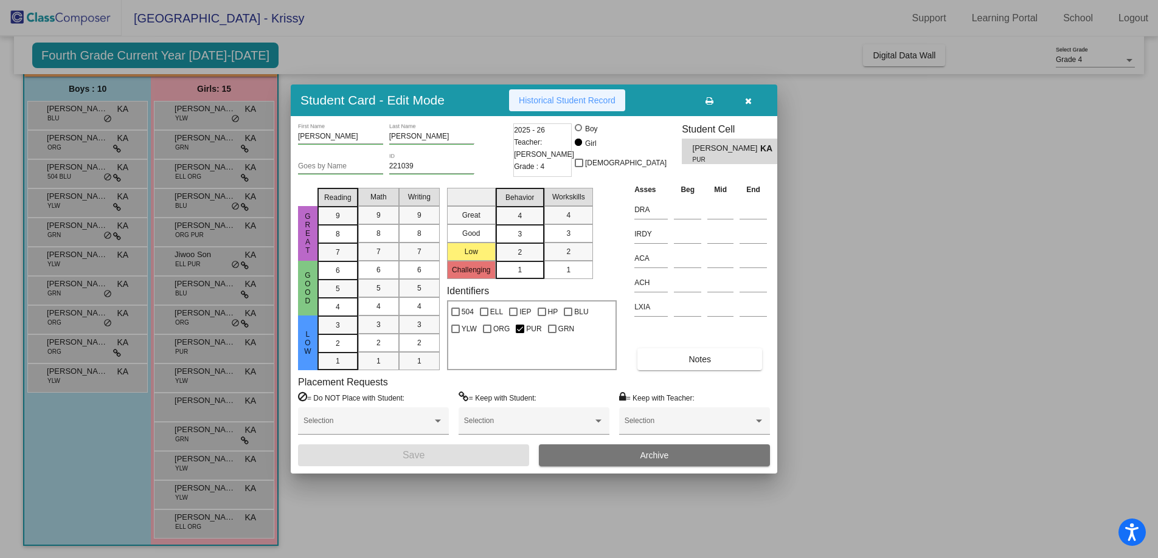
click at [581, 100] on span "Historical Student Record" at bounding box center [567, 100] width 97 height 10
click at [203, 375] on div at bounding box center [579, 279] width 1158 height 558
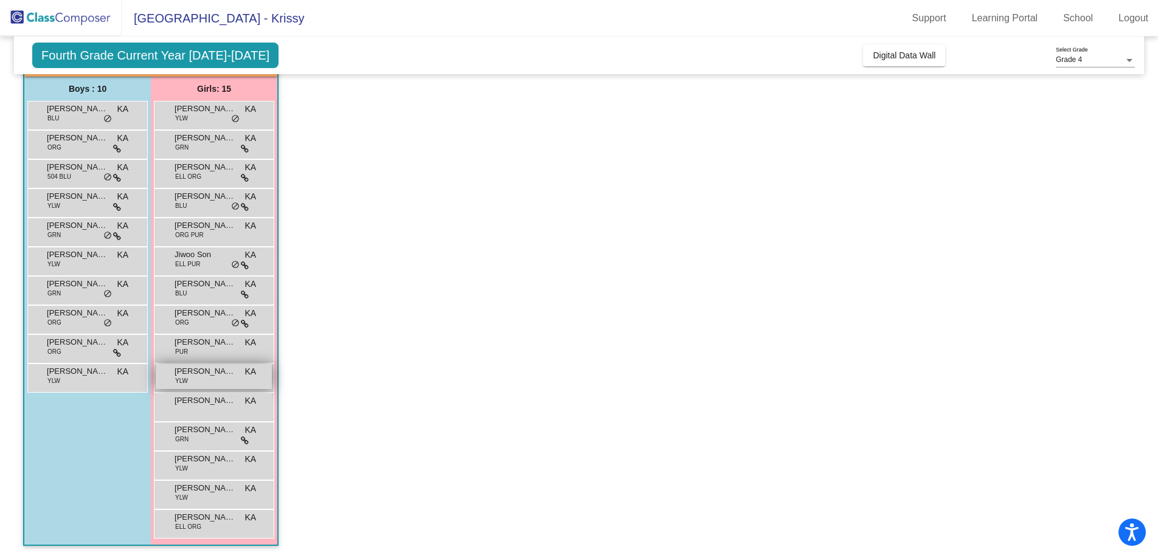
click at [203, 375] on span "Lila Watson" at bounding box center [205, 371] width 61 height 12
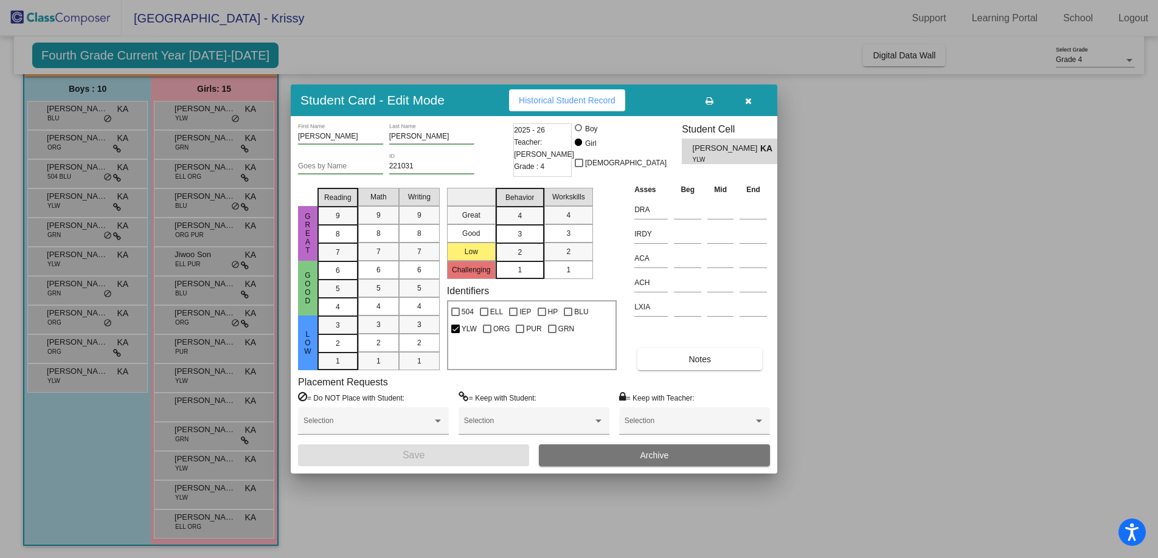
click at [595, 96] on span "Historical Student Record" at bounding box center [567, 100] width 97 height 10
click at [219, 404] on div at bounding box center [579, 279] width 1158 height 558
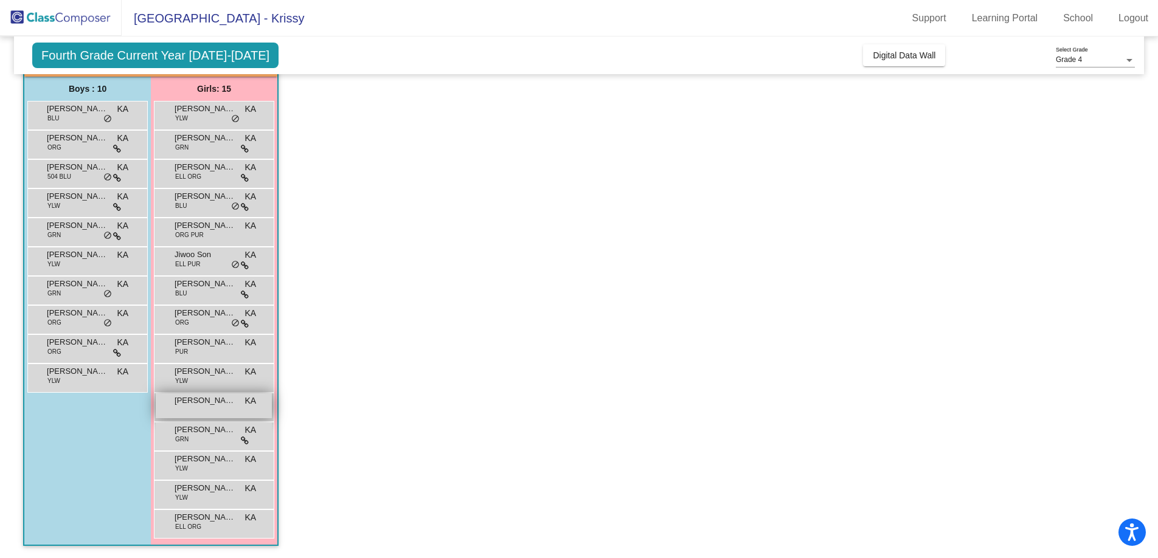
click at [218, 404] on span "Maria Polli Borges" at bounding box center [205, 401] width 61 height 12
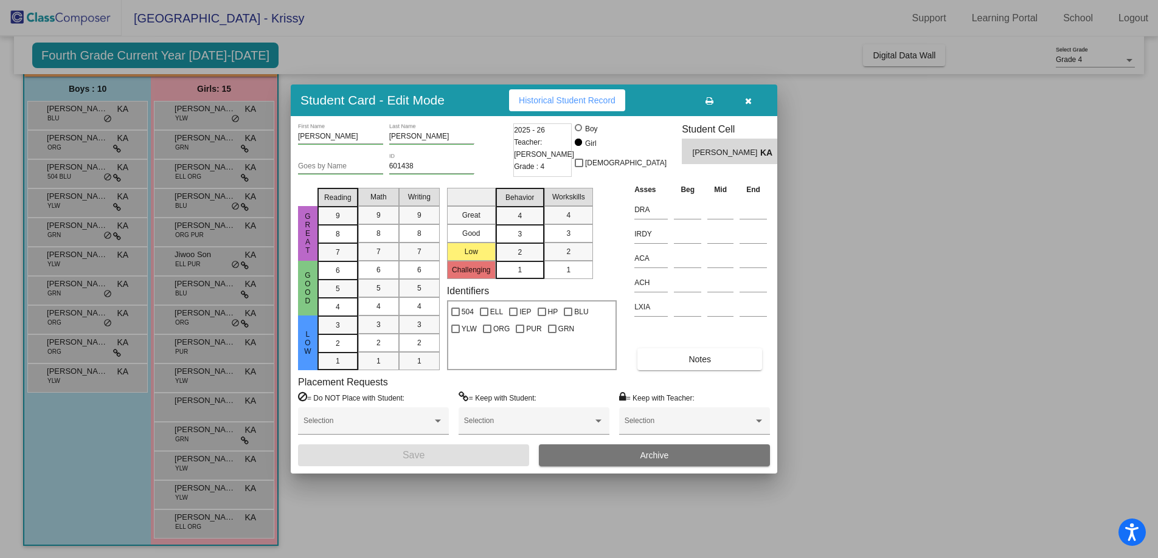
click at [576, 97] on span "Historical Student Record" at bounding box center [567, 100] width 97 height 10
click at [214, 437] on div at bounding box center [579, 279] width 1158 height 558
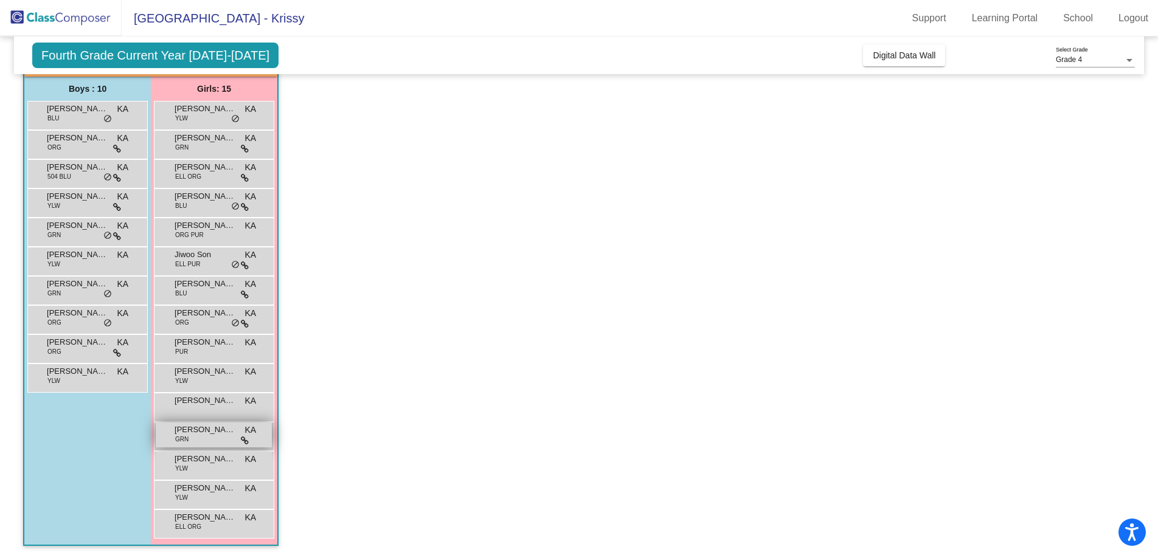
click at [213, 437] on div "Sabreen Nuru GRN KA lock do_not_disturb_alt" at bounding box center [214, 435] width 116 height 25
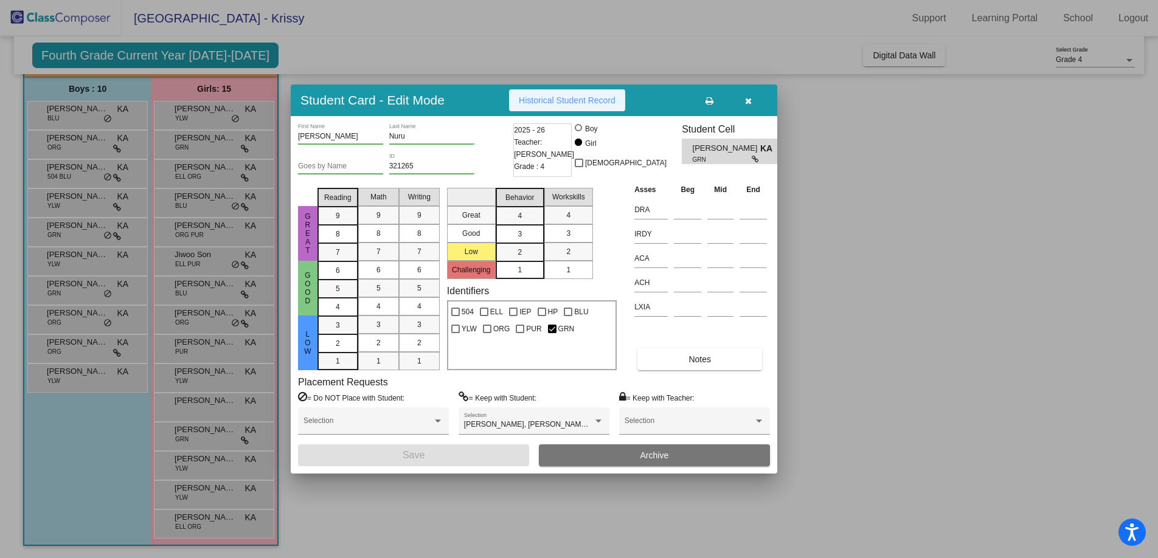
click at [574, 102] on span "Historical Student Record" at bounding box center [567, 100] width 97 height 10
click at [584, 128] on div at bounding box center [580, 129] width 10 height 10
click at [579, 134] on input "Boy" at bounding box center [579, 134] width 1 height 1
radio input "true"
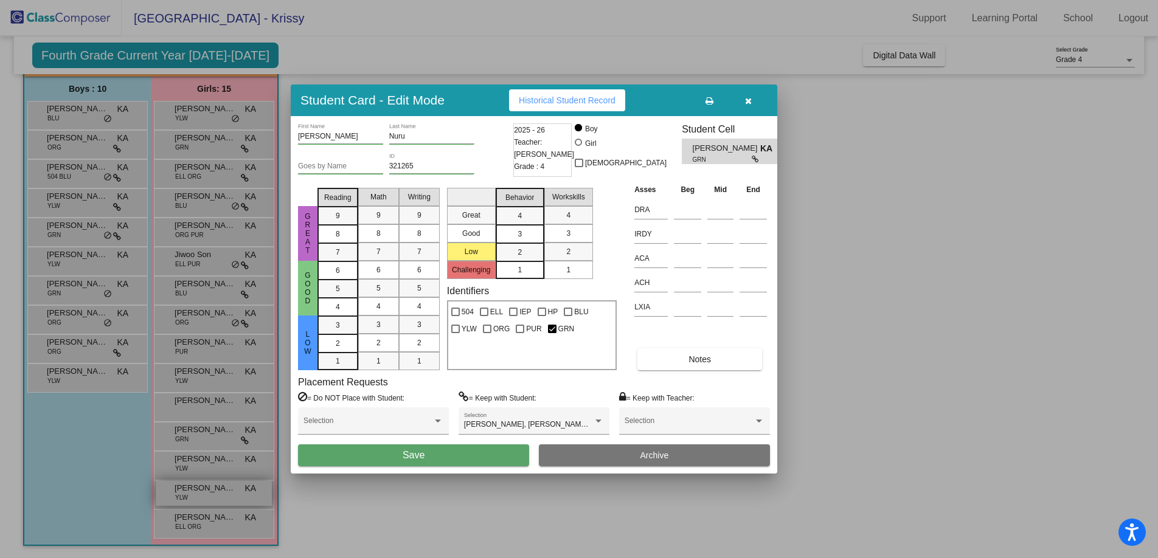
click at [209, 490] on div at bounding box center [579, 279] width 1158 height 558
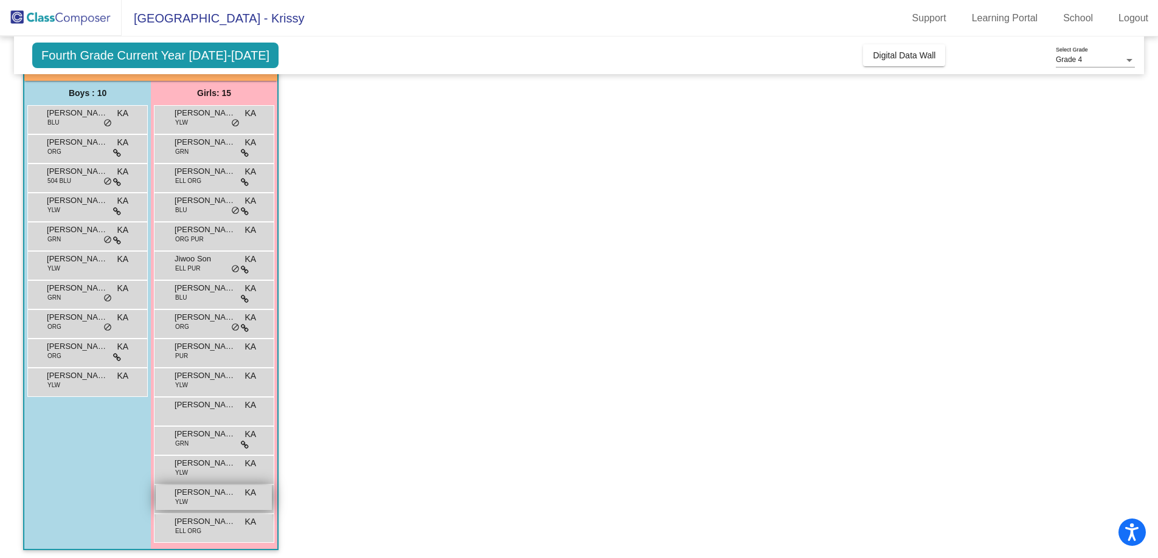
click at [206, 490] on span "Tori Martinez" at bounding box center [205, 492] width 61 height 12
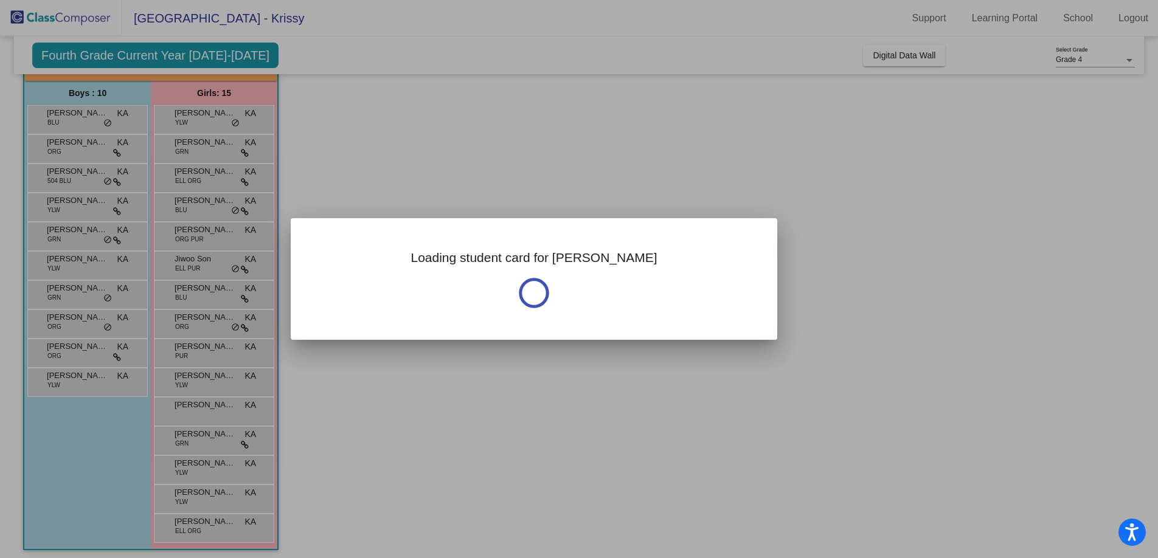
scroll to position [88, 0]
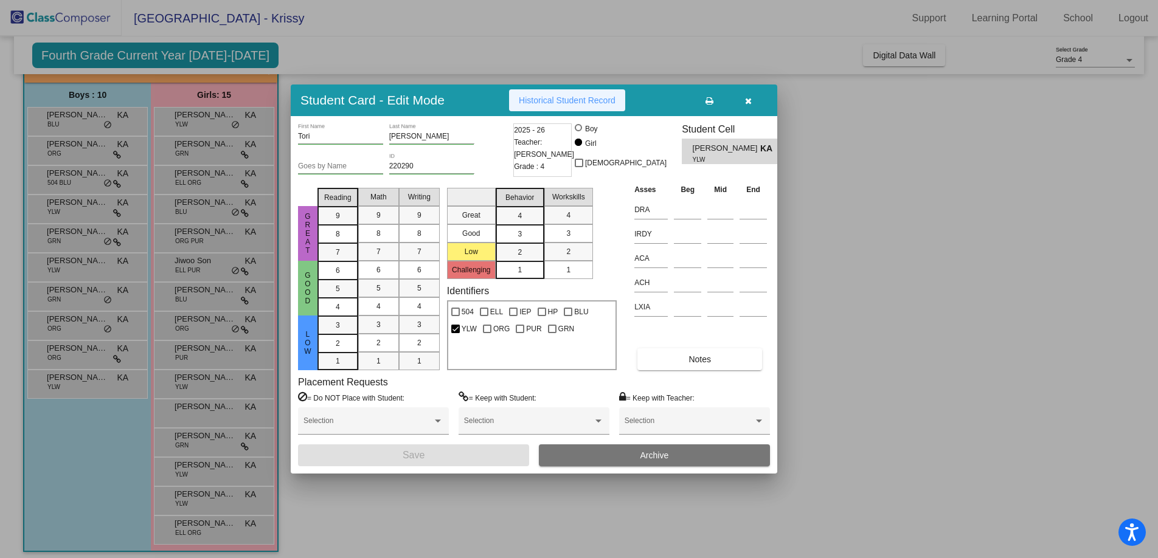
click at [557, 96] on span "Historical Student Record" at bounding box center [567, 100] width 97 height 10
click at [207, 529] on div at bounding box center [579, 279] width 1158 height 558
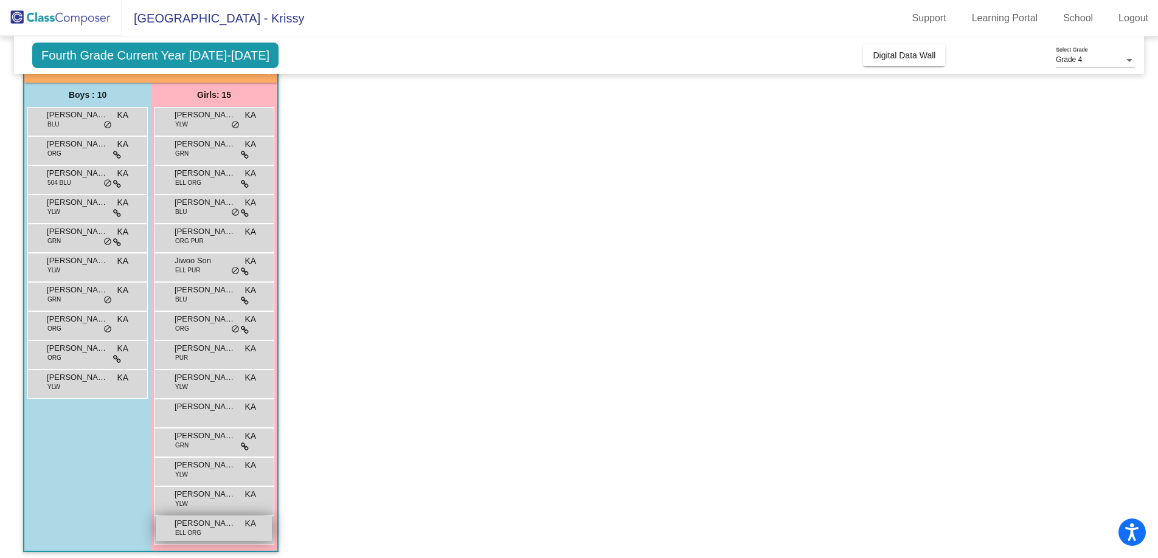
click at [207, 529] on div "Zoey Sun ELL ORG KA lock do_not_disturb_alt" at bounding box center [214, 528] width 116 height 25
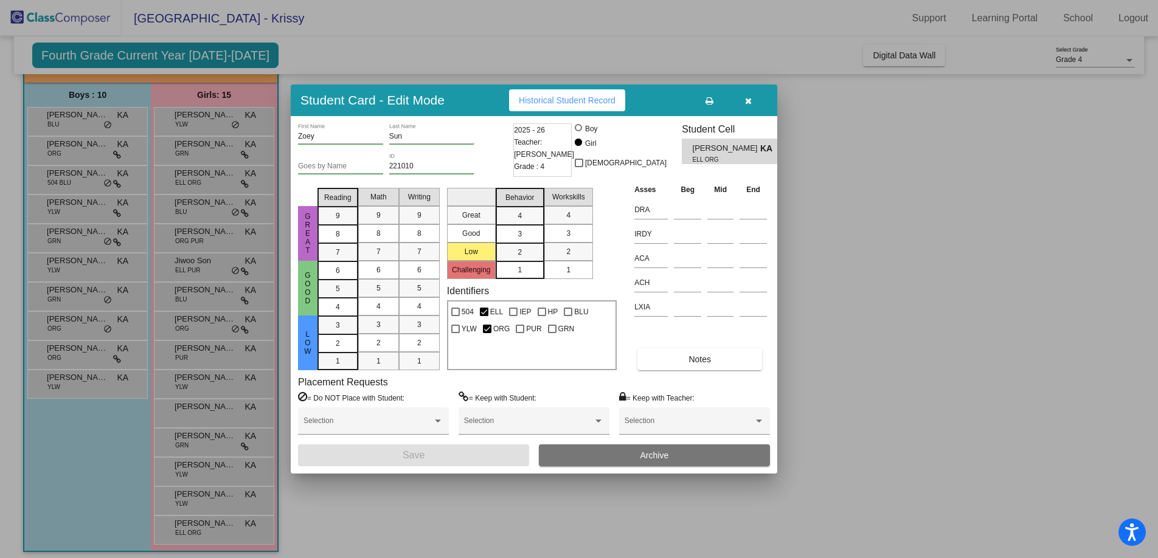
click at [570, 102] on span "Historical Student Record" at bounding box center [567, 100] width 97 height 10
